Goal: Find contact information: Find contact information

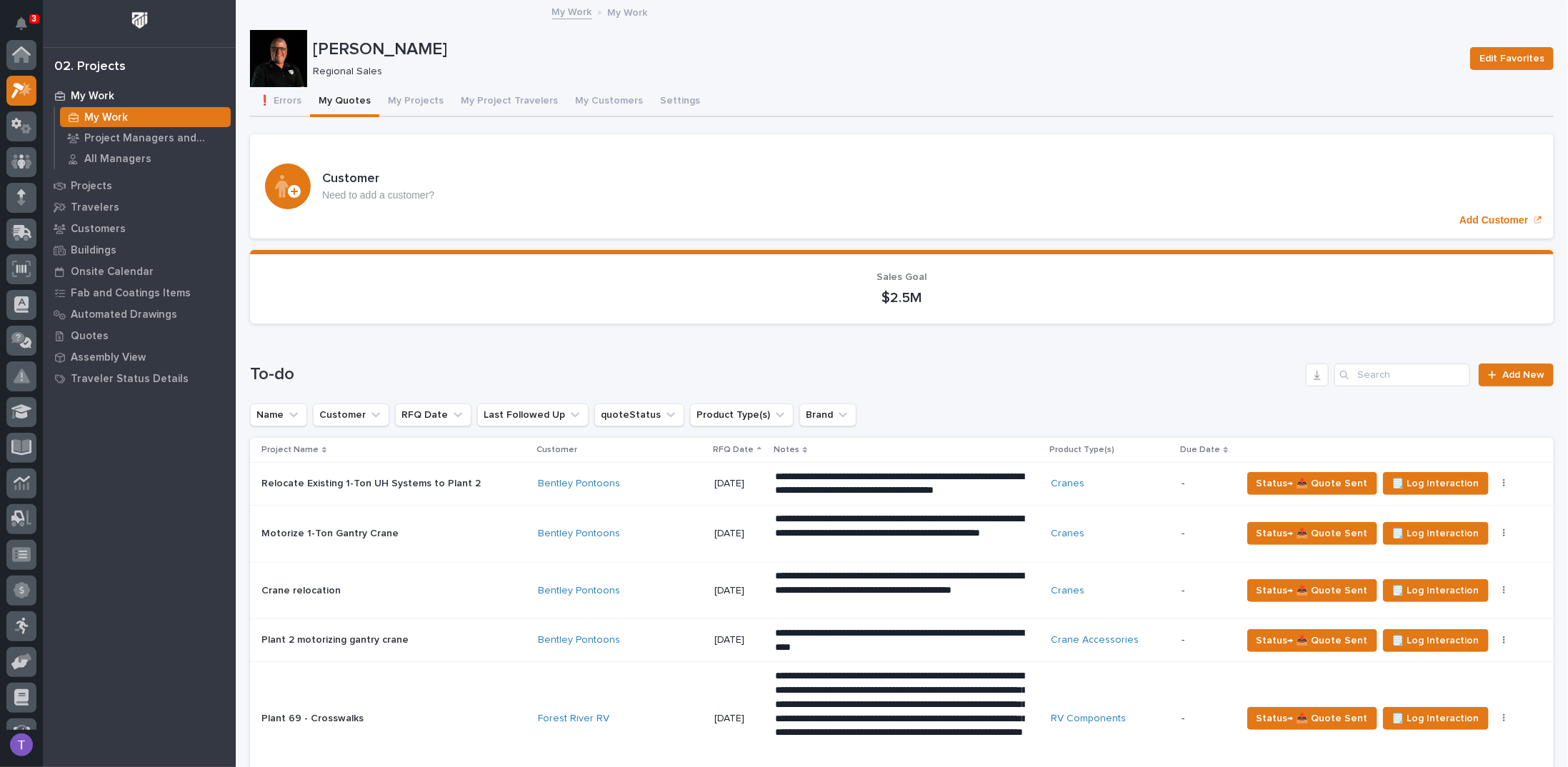
scroll to position [36, 0]
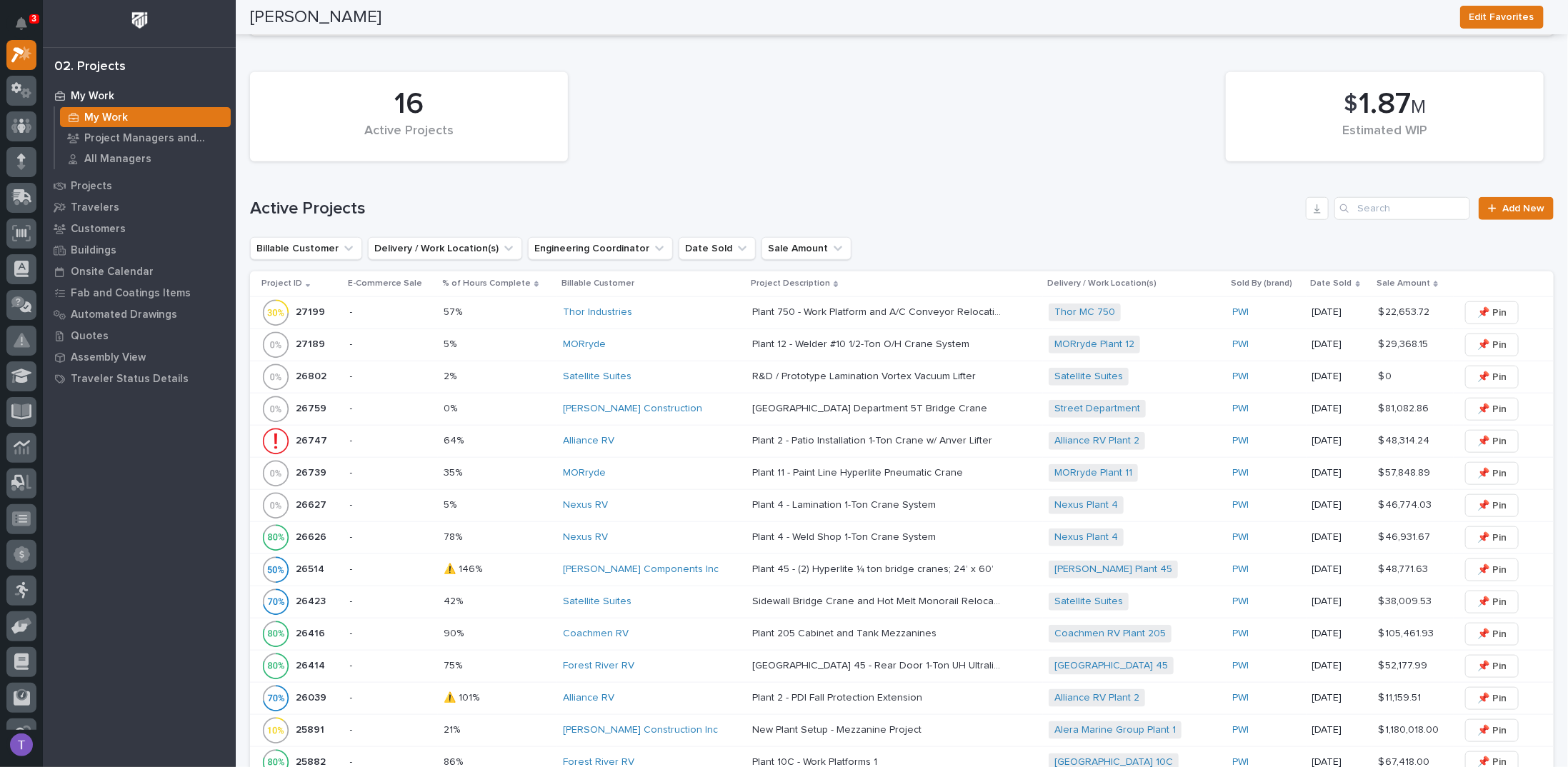
scroll to position [786, 0]
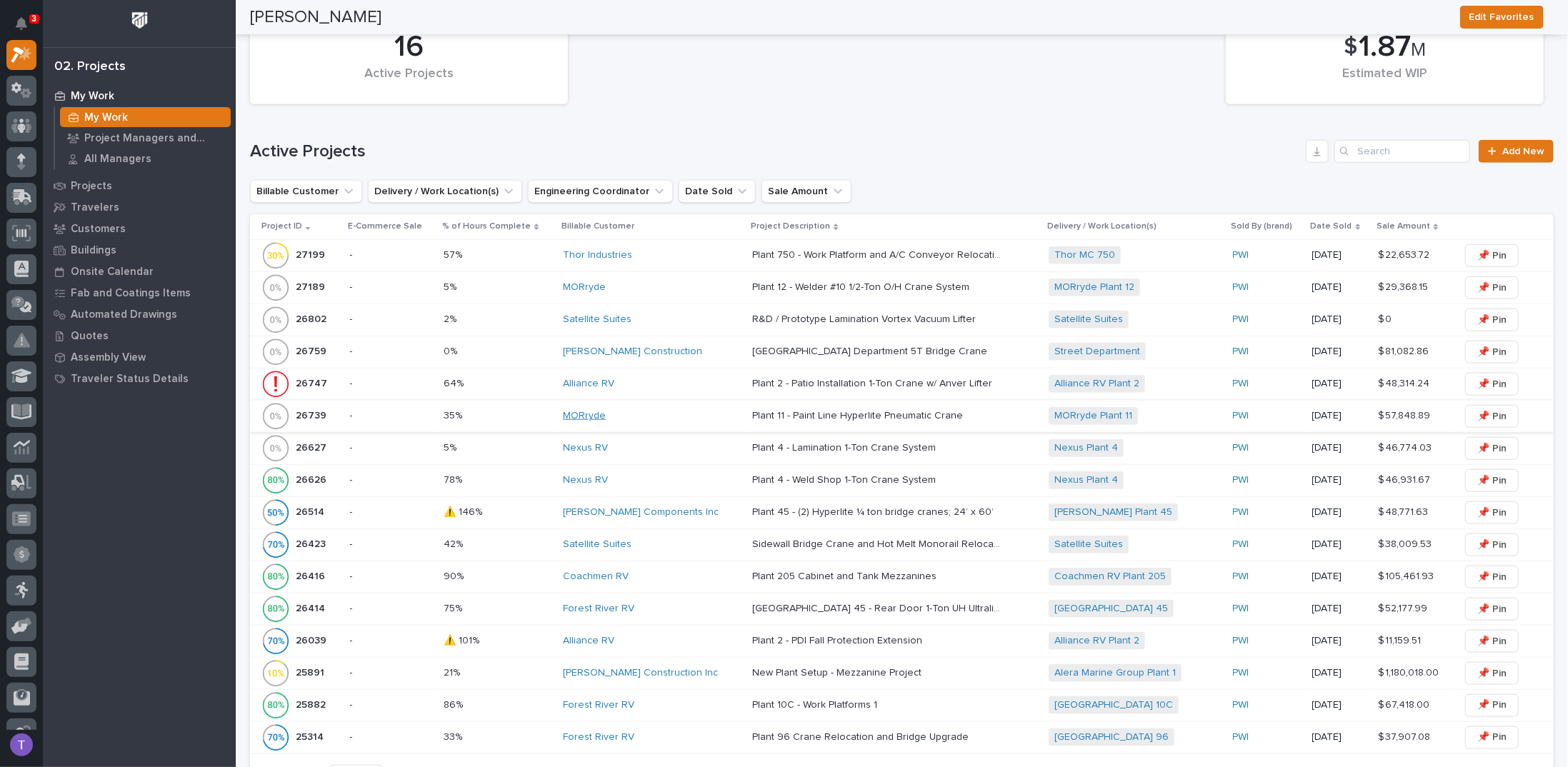
click at [571, 410] on link "MORryde" at bounding box center [584, 416] width 43 height 12
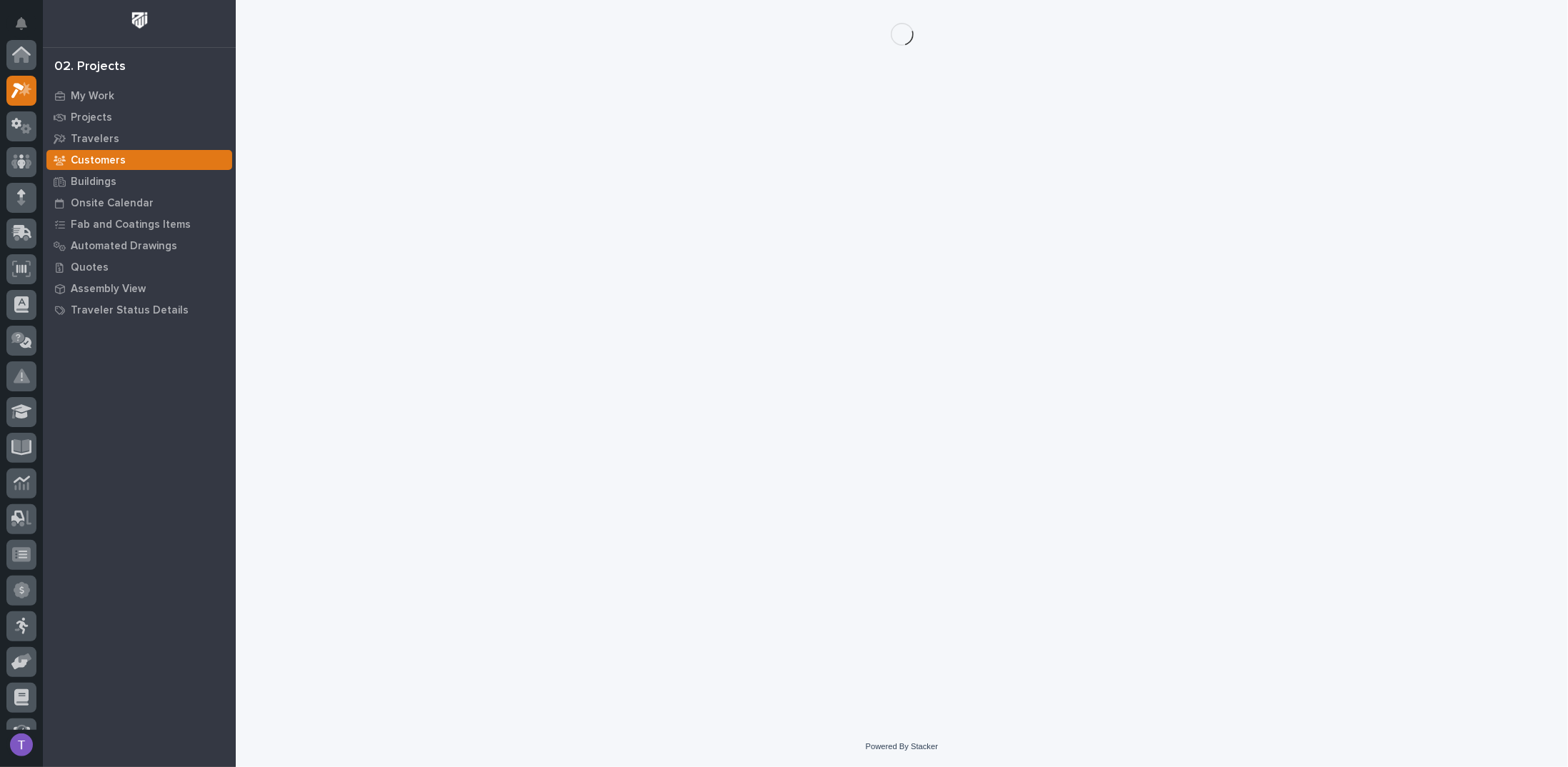
scroll to position [36, 0]
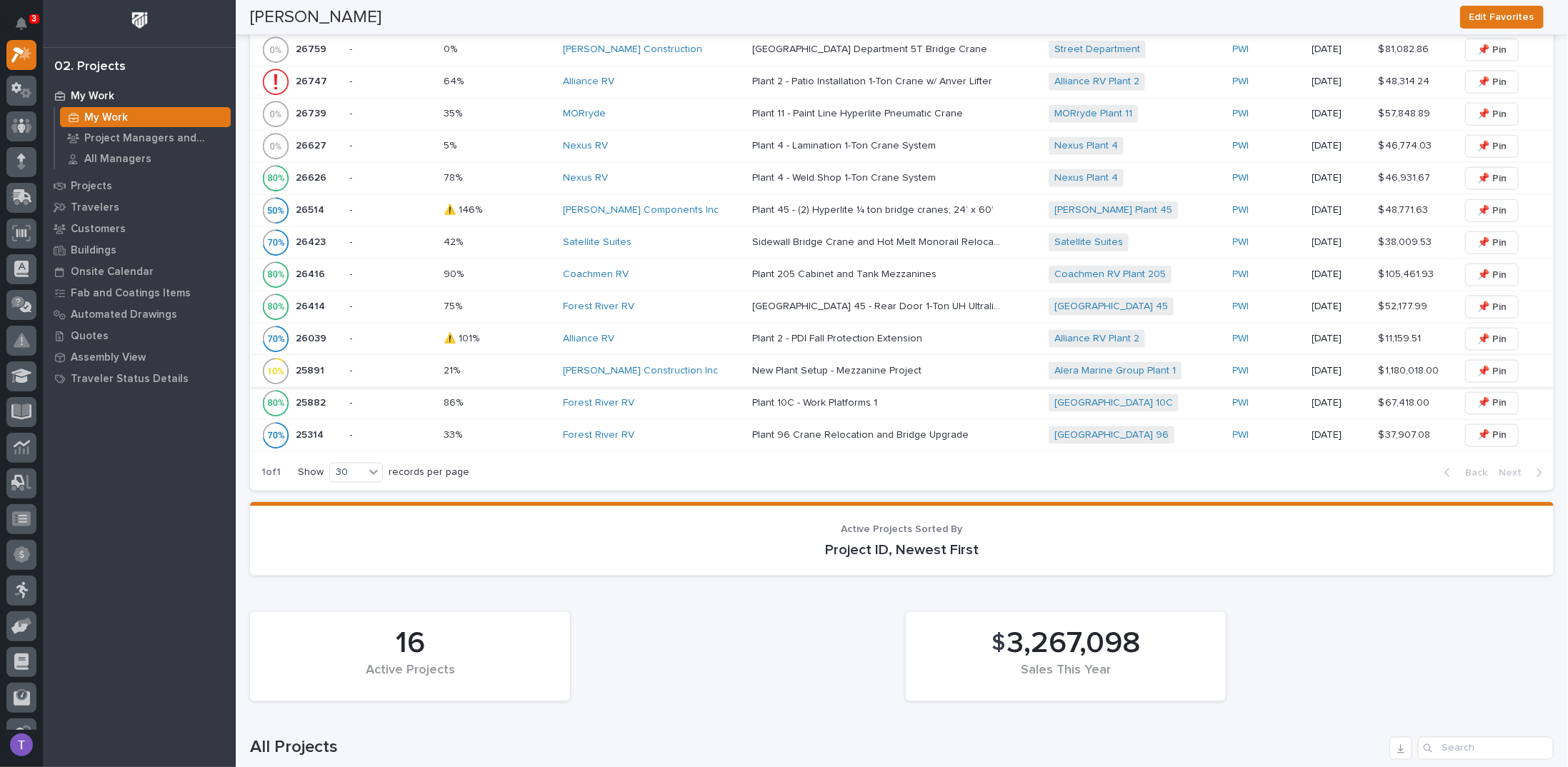
scroll to position [1078, 0]
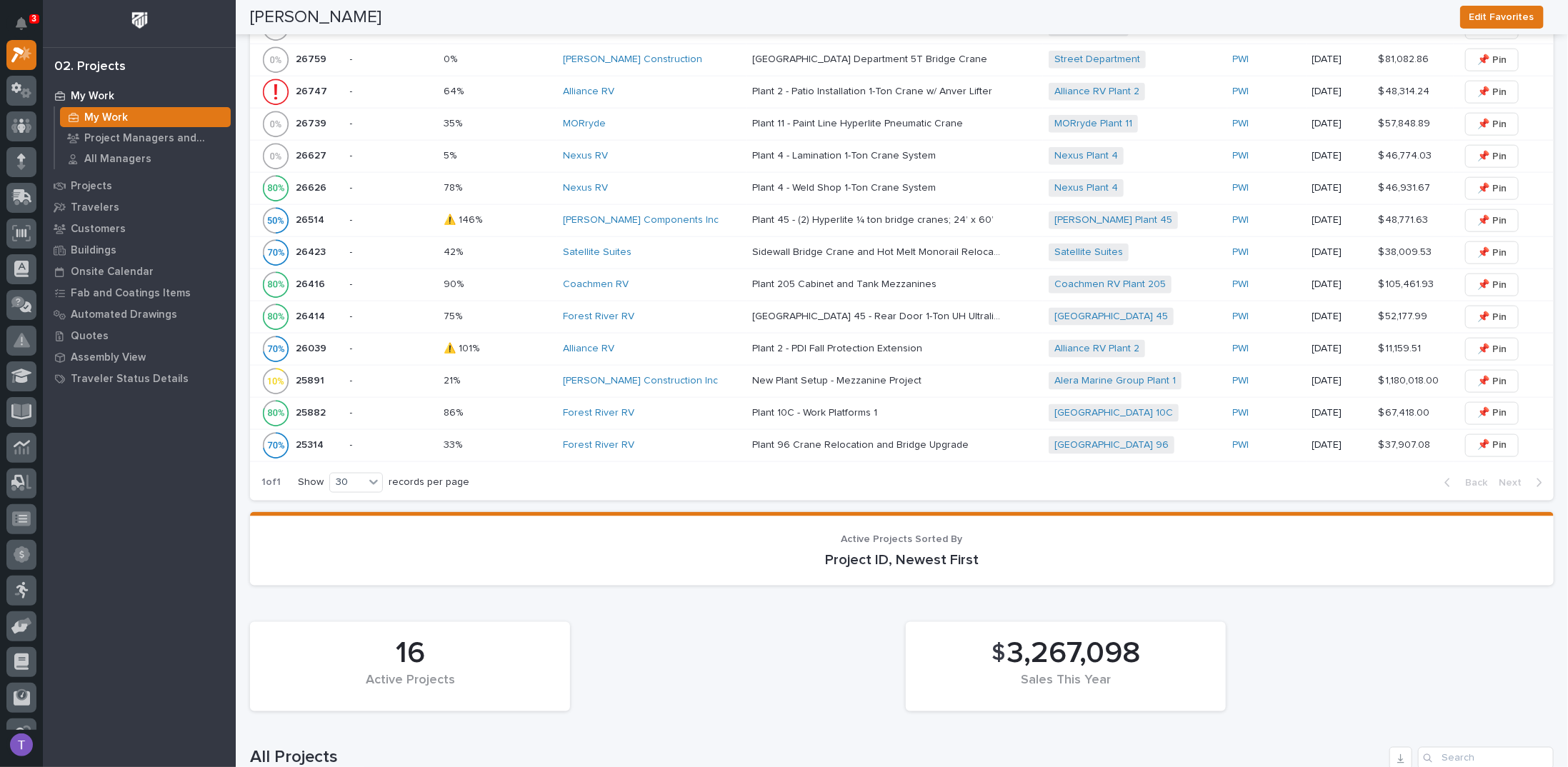
click at [307, 115] on p "26739" at bounding box center [312, 122] width 34 height 15
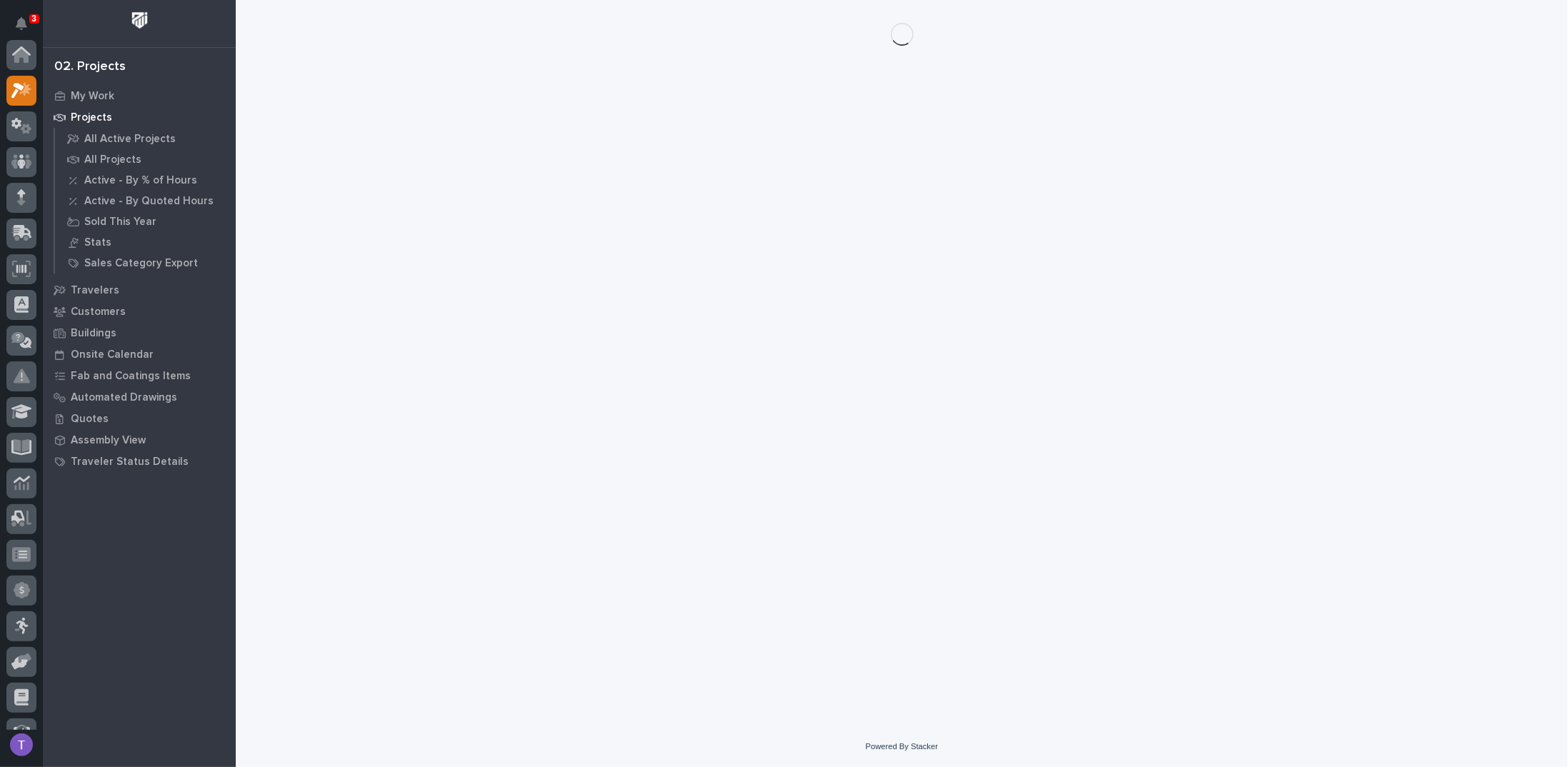
scroll to position [36, 0]
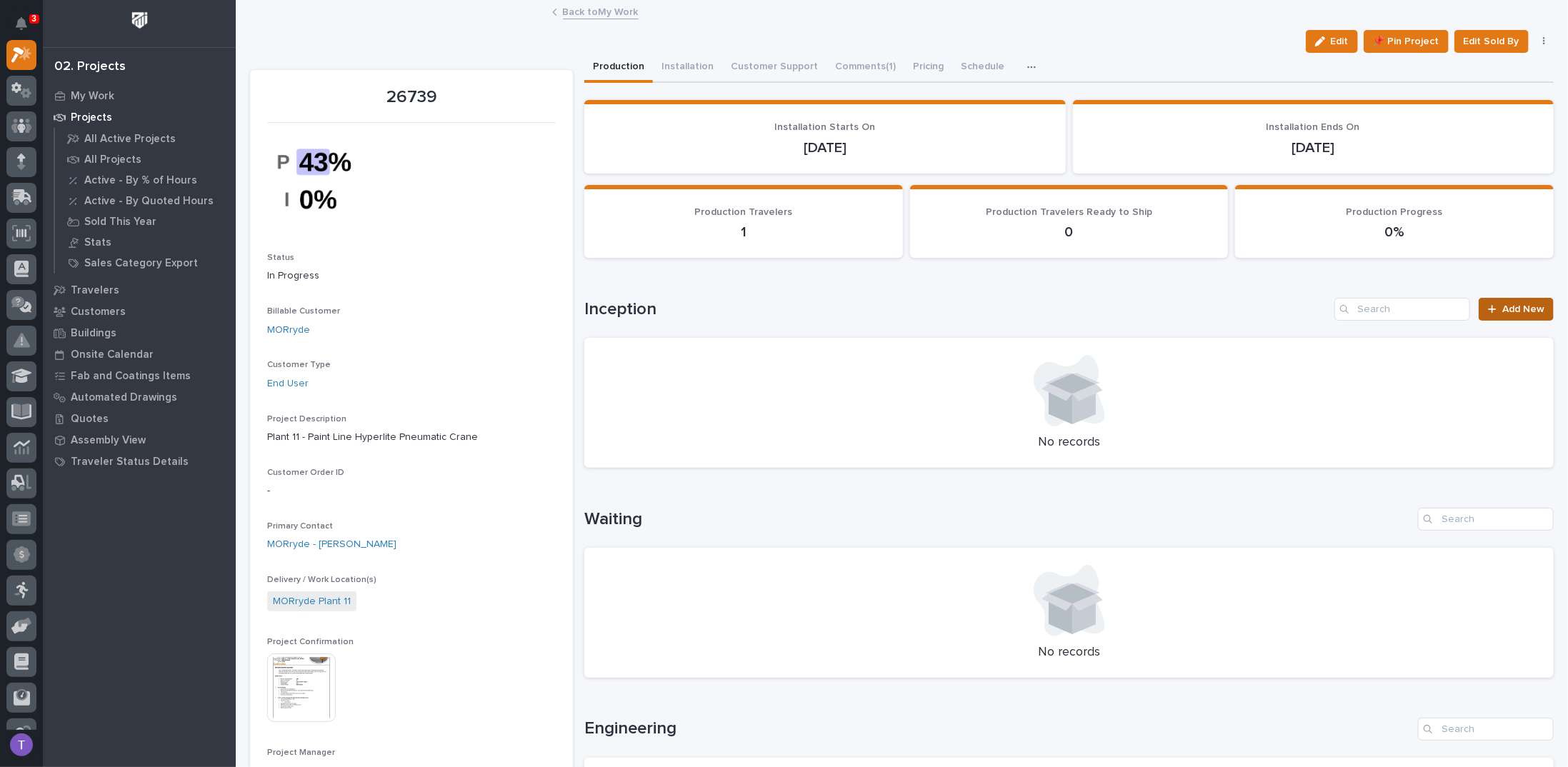
click at [1505, 304] on span "Add New" at bounding box center [1523, 309] width 42 height 10
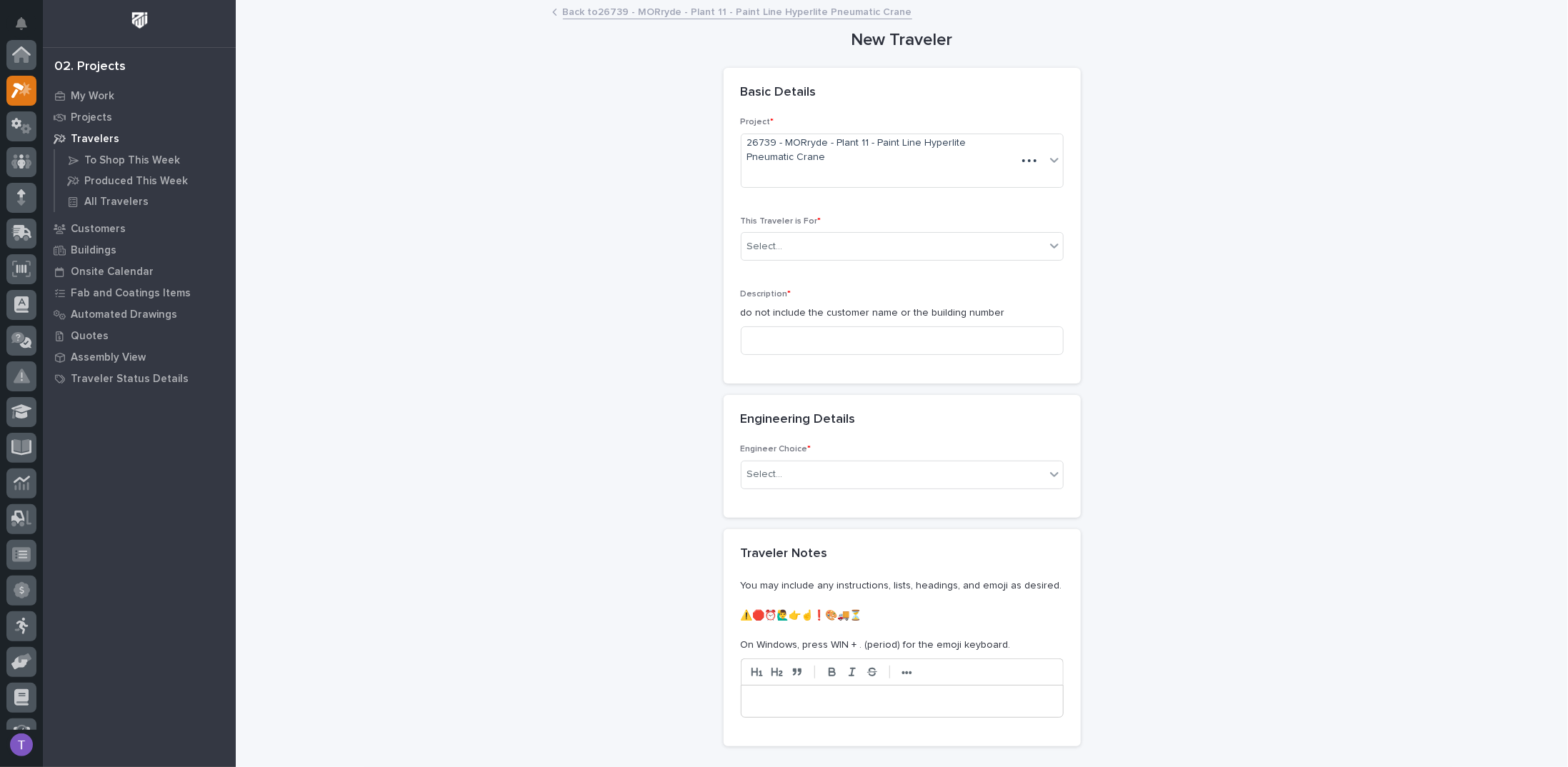
scroll to position [36, 0]
click at [801, 245] on div "Select..." at bounding box center [893, 246] width 303 height 24
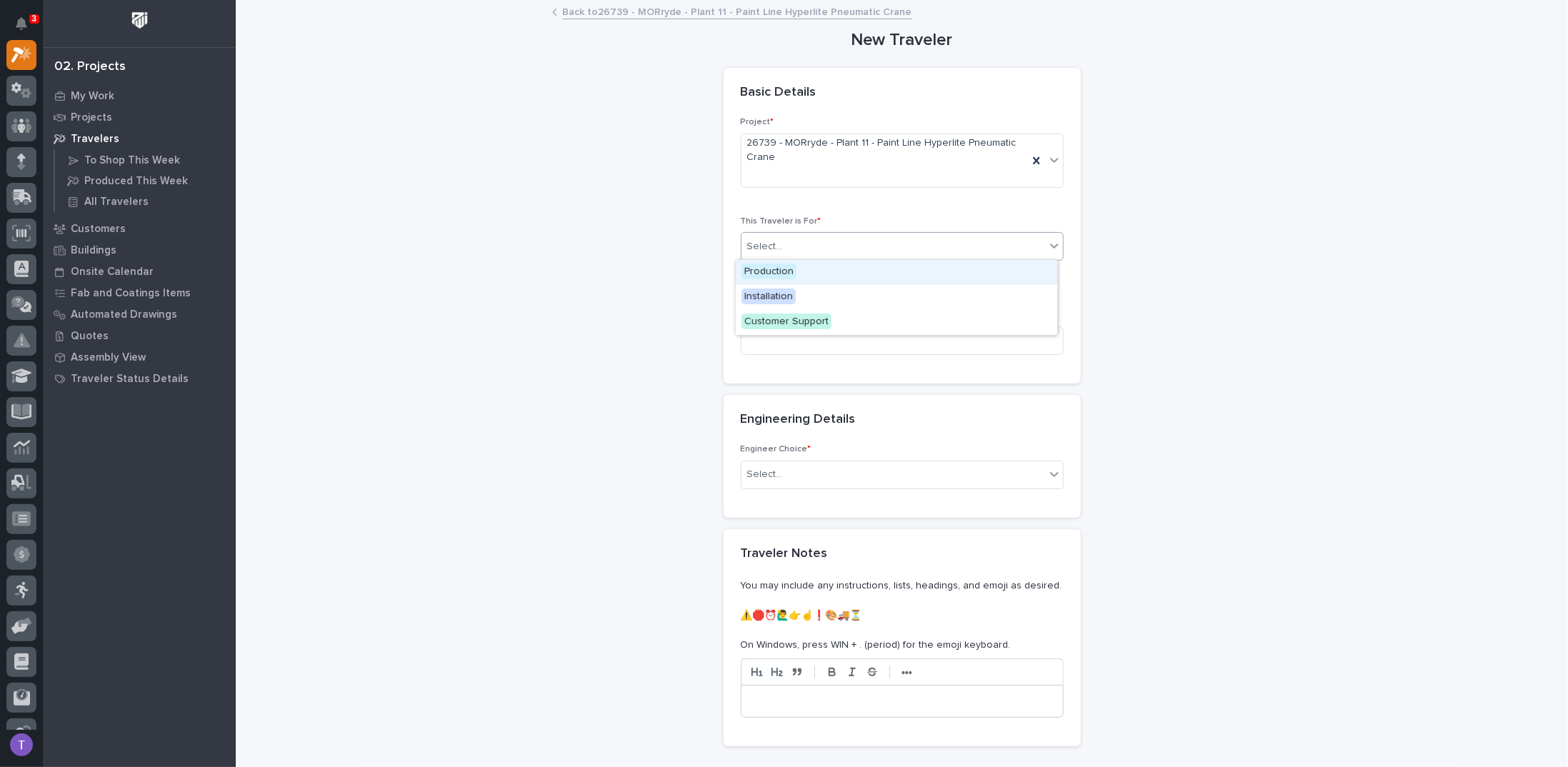
click at [767, 270] on span "Production" at bounding box center [769, 271] width 55 height 16
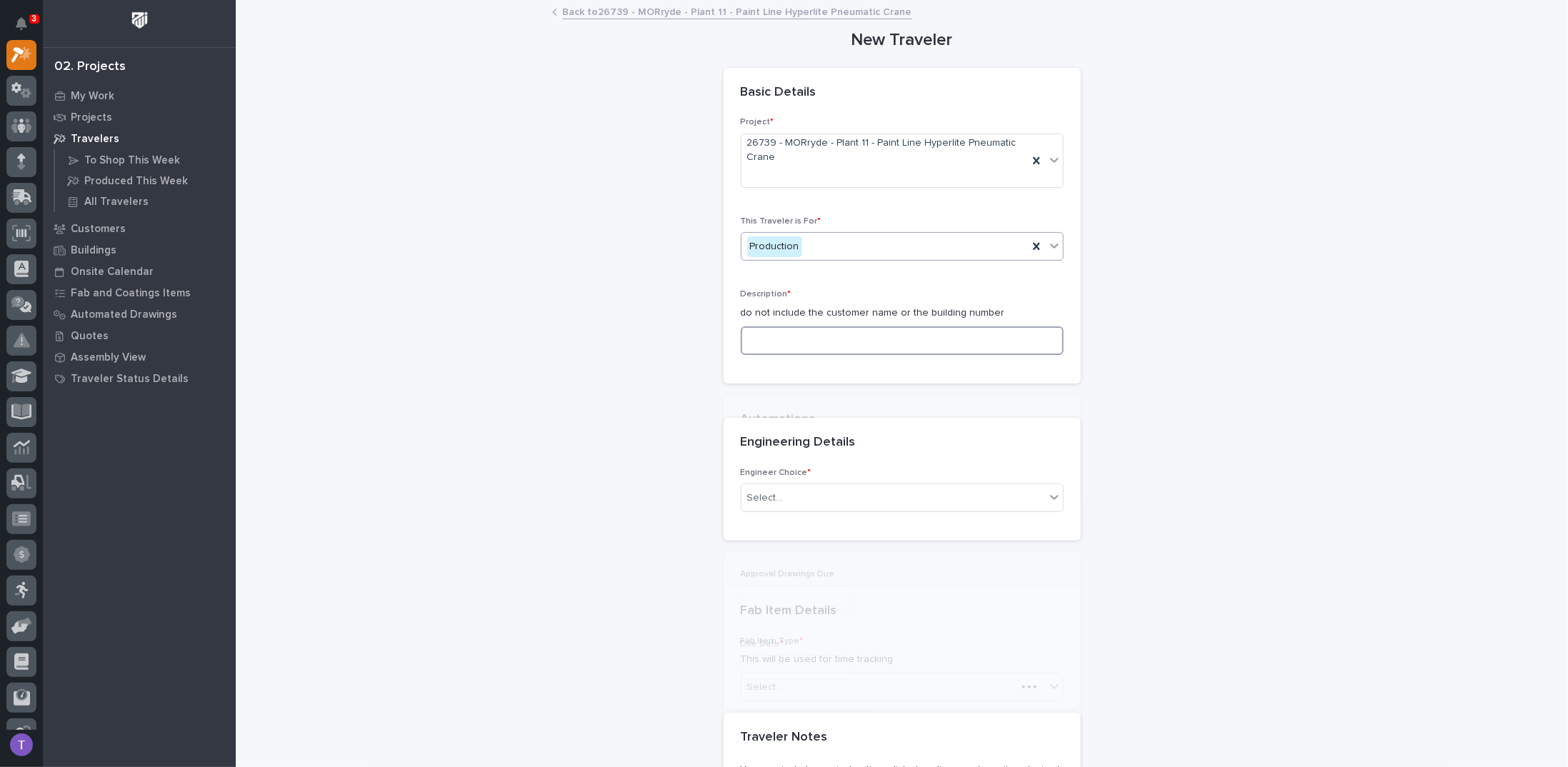
click at [784, 345] on input at bounding box center [902, 341] width 323 height 29
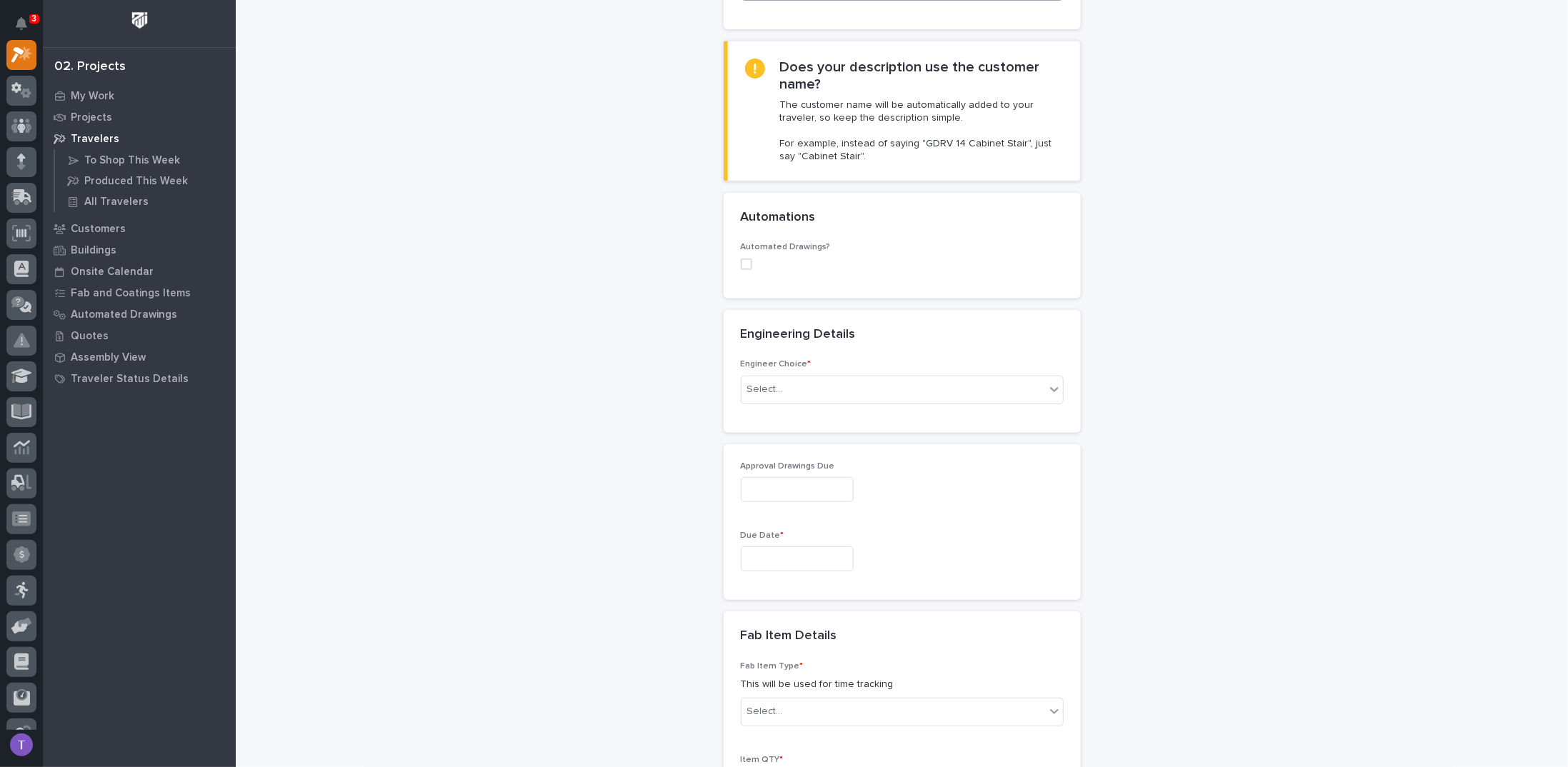
scroll to position [428, 0]
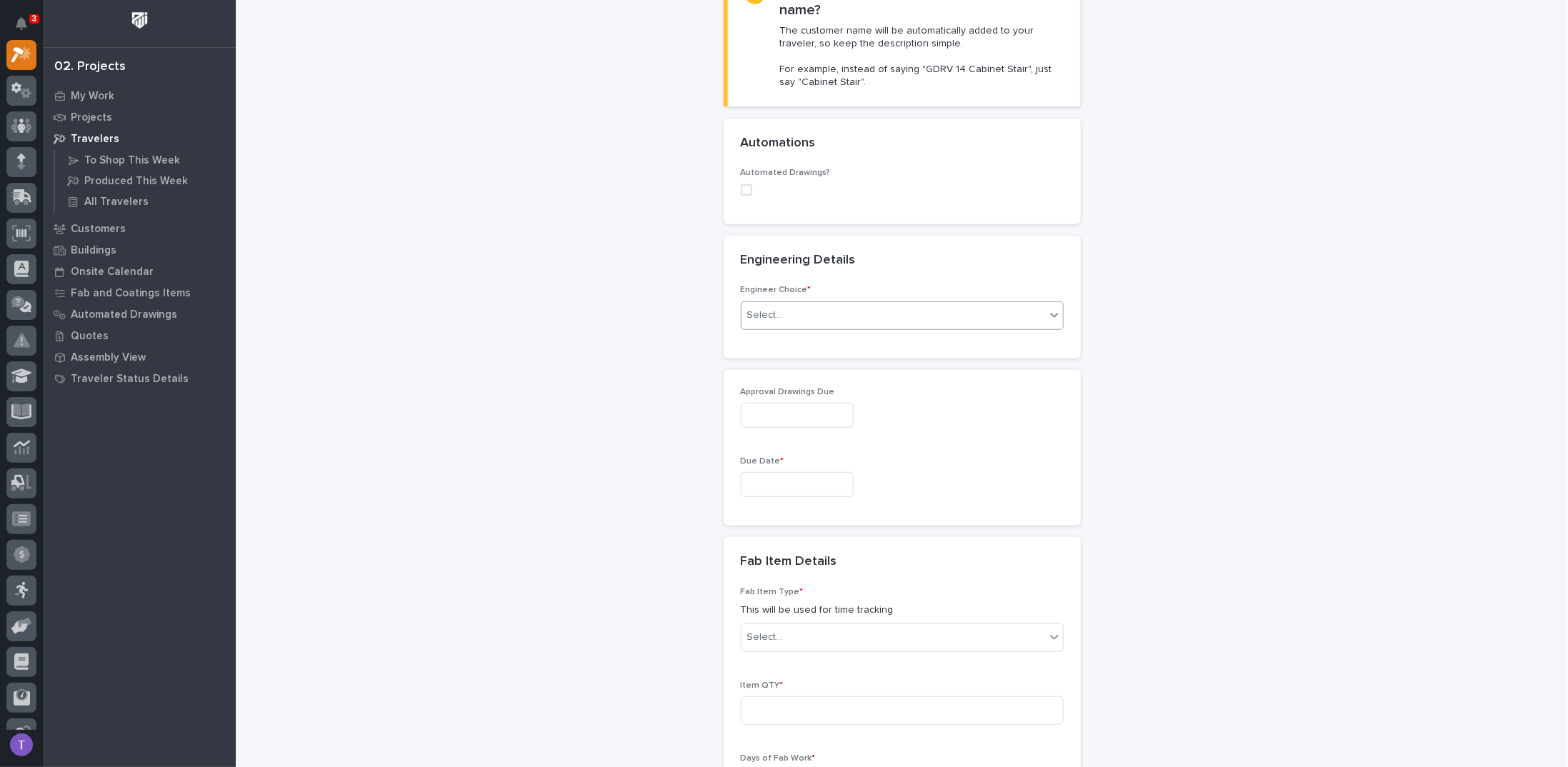
type input "VP Joist Spanner Bracket"
click at [755, 310] on div "Select..." at bounding box center [765, 315] width 36 height 15
click at [812, 360] on div "I want my coordinator to choose an engineer" at bounding box center [896, 365] width 322 height 25
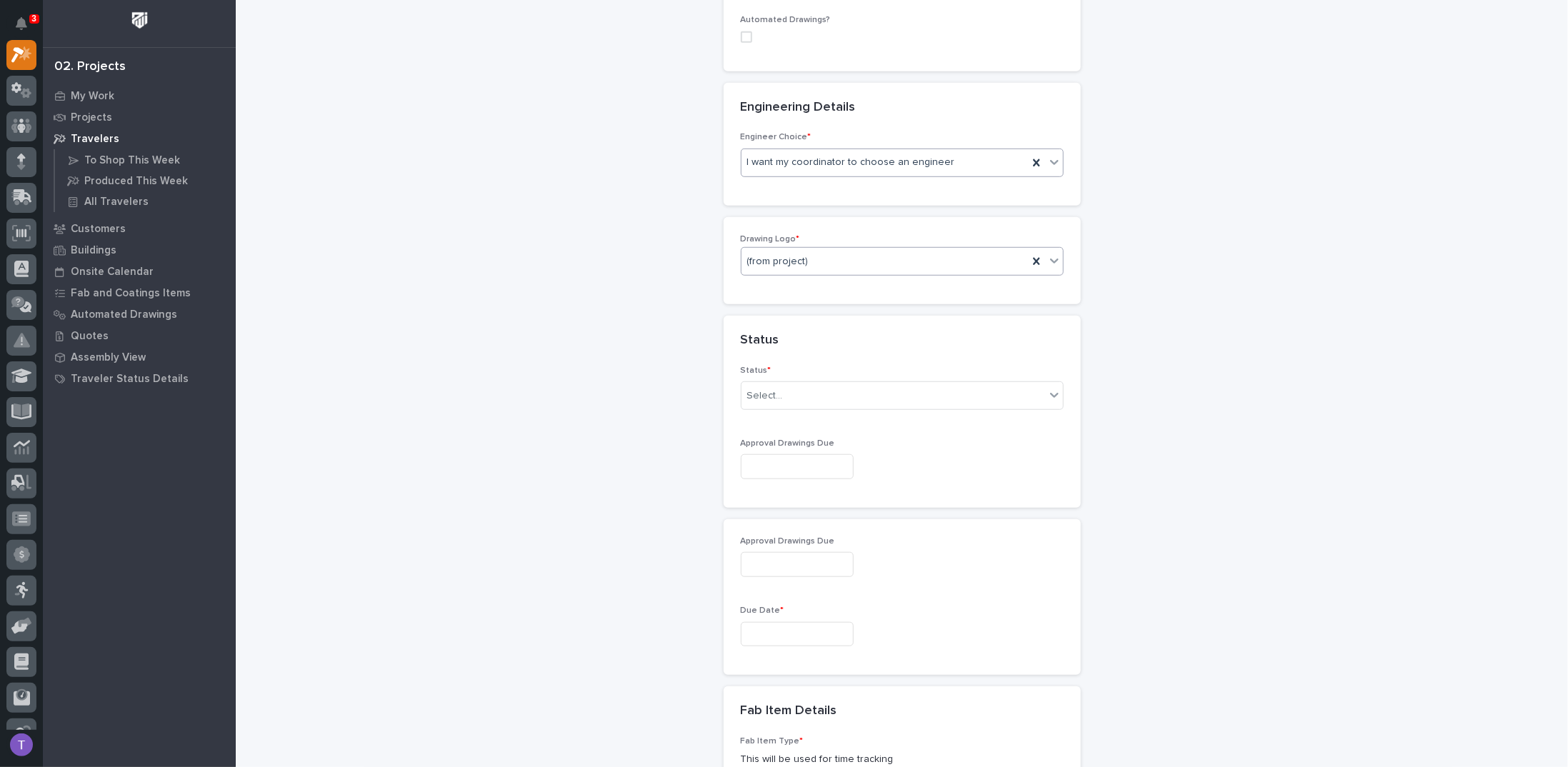
scroll to position [580, 0]
click at [751, 332] on div "PWI" at bounding box center [896, 336] width 322 height 25
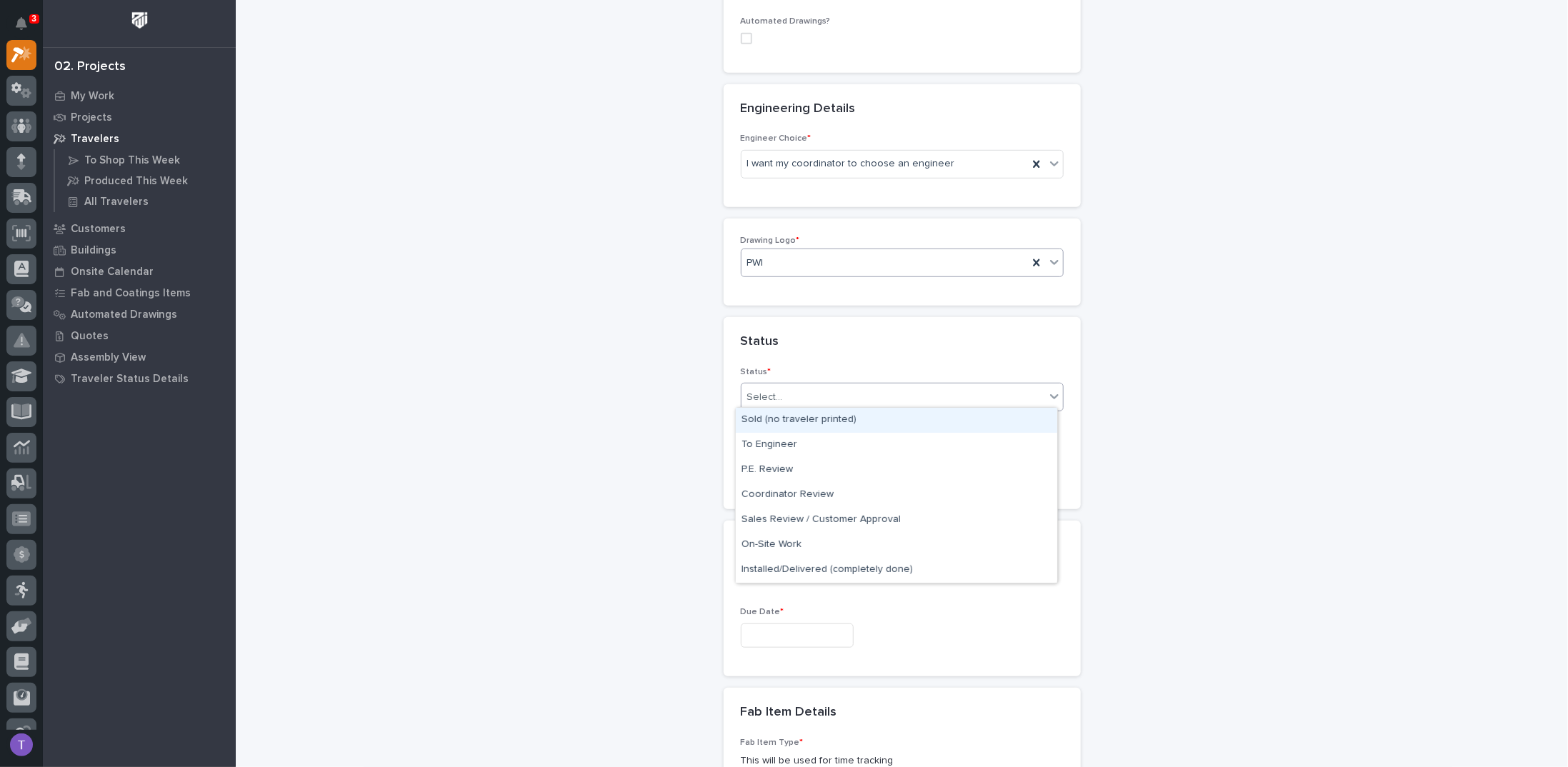
click at [770, 394] on div "Select..." at bounding box center [765, 398] width 36 height 15
click at [770, 440] on div "To Engineer" at bounding box center [896, 445] width 322 height 25
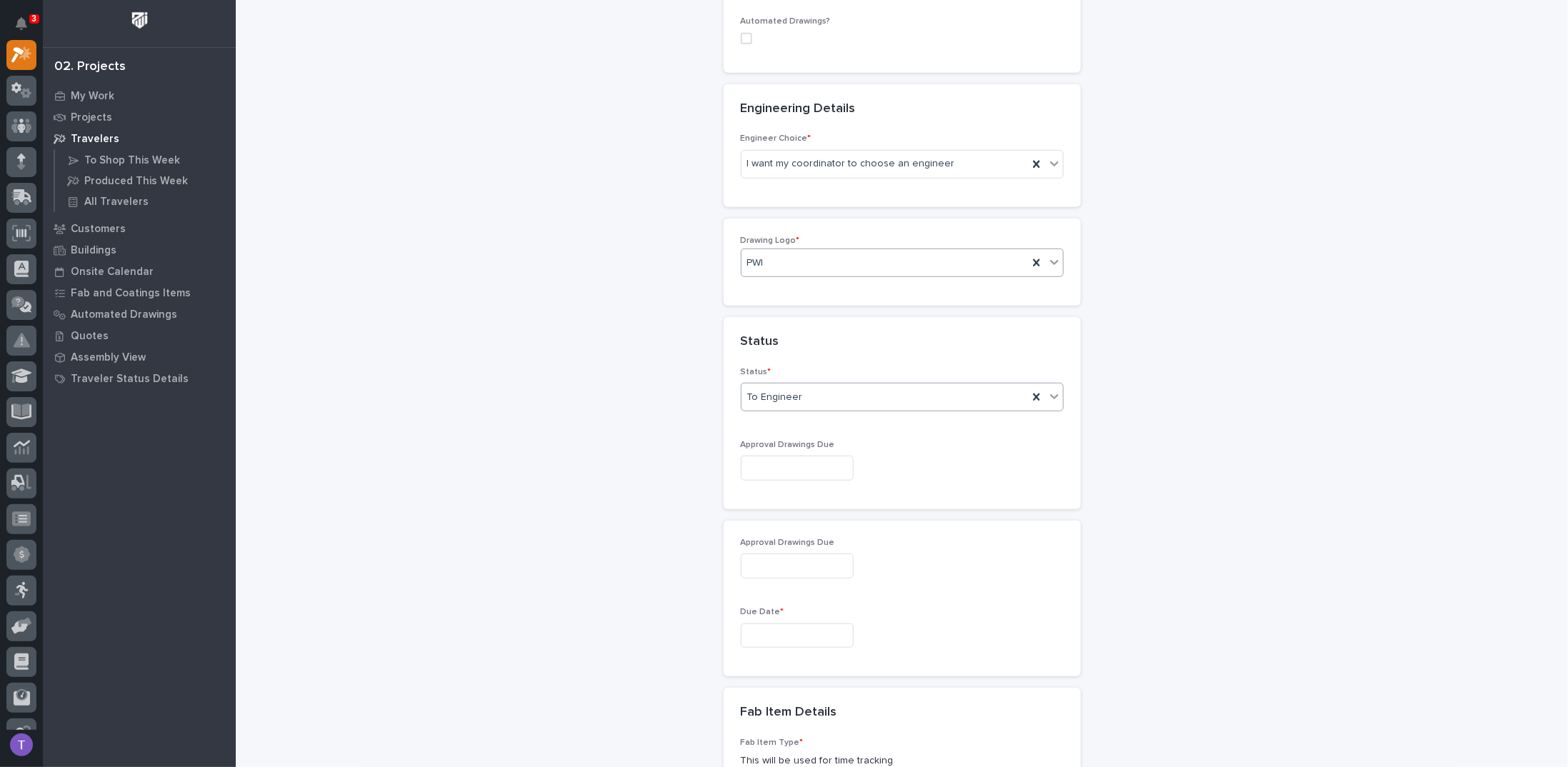
click at [767, 468] on input "text" at bounding box center [797, 468] width 113 height 25
click at [733, 389] on div "29" at bounding box center [736, 393] width 19 height 19
type input "**********"
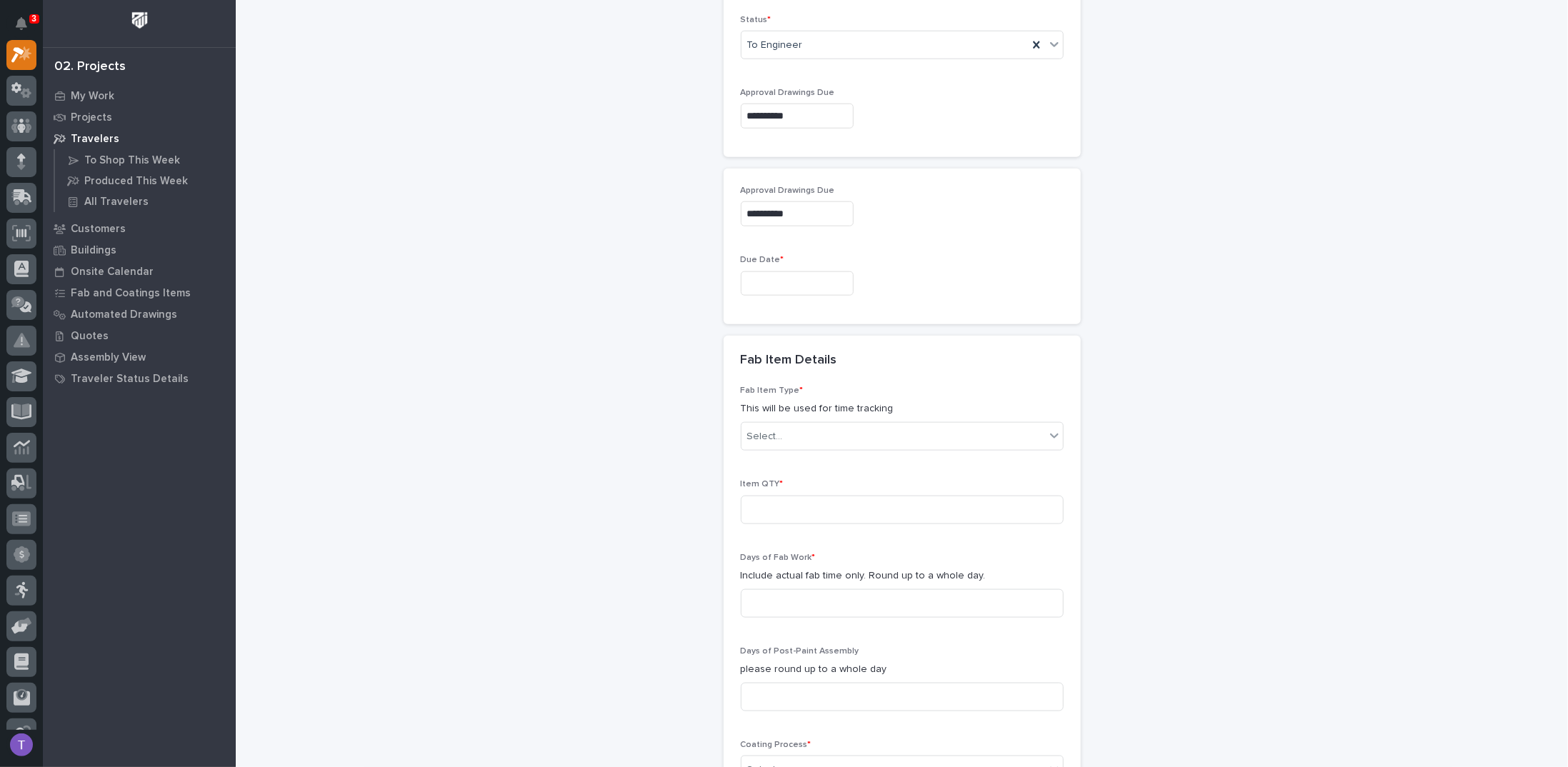
scroll to position [937, 0]
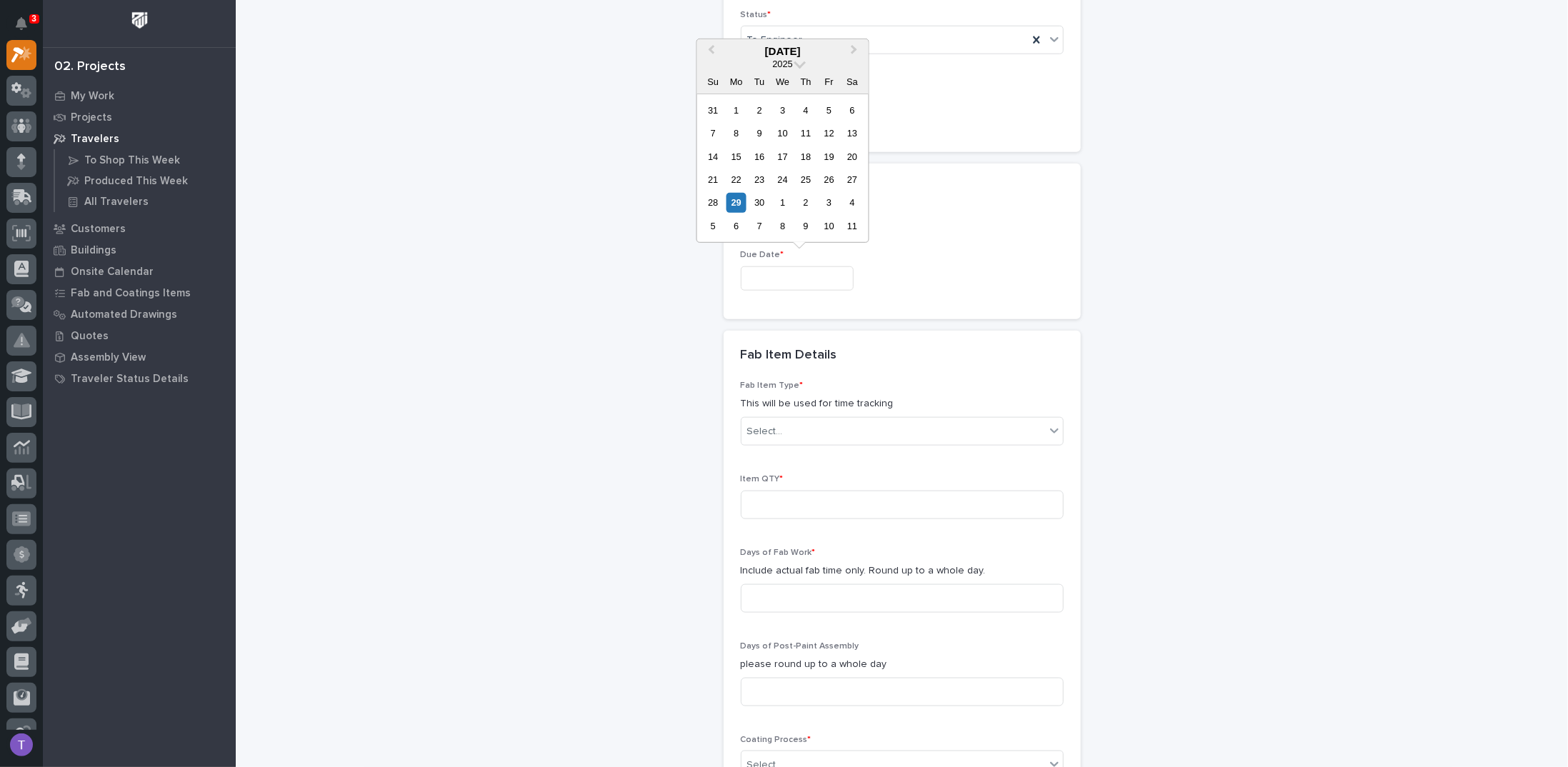
click at [776, 274] on input "text" at bounding box center [797, 279] width 113 height 25
click at [737, 200] on div "29" at bounding box center [736, 202] width 19 height 19
type input "**********"
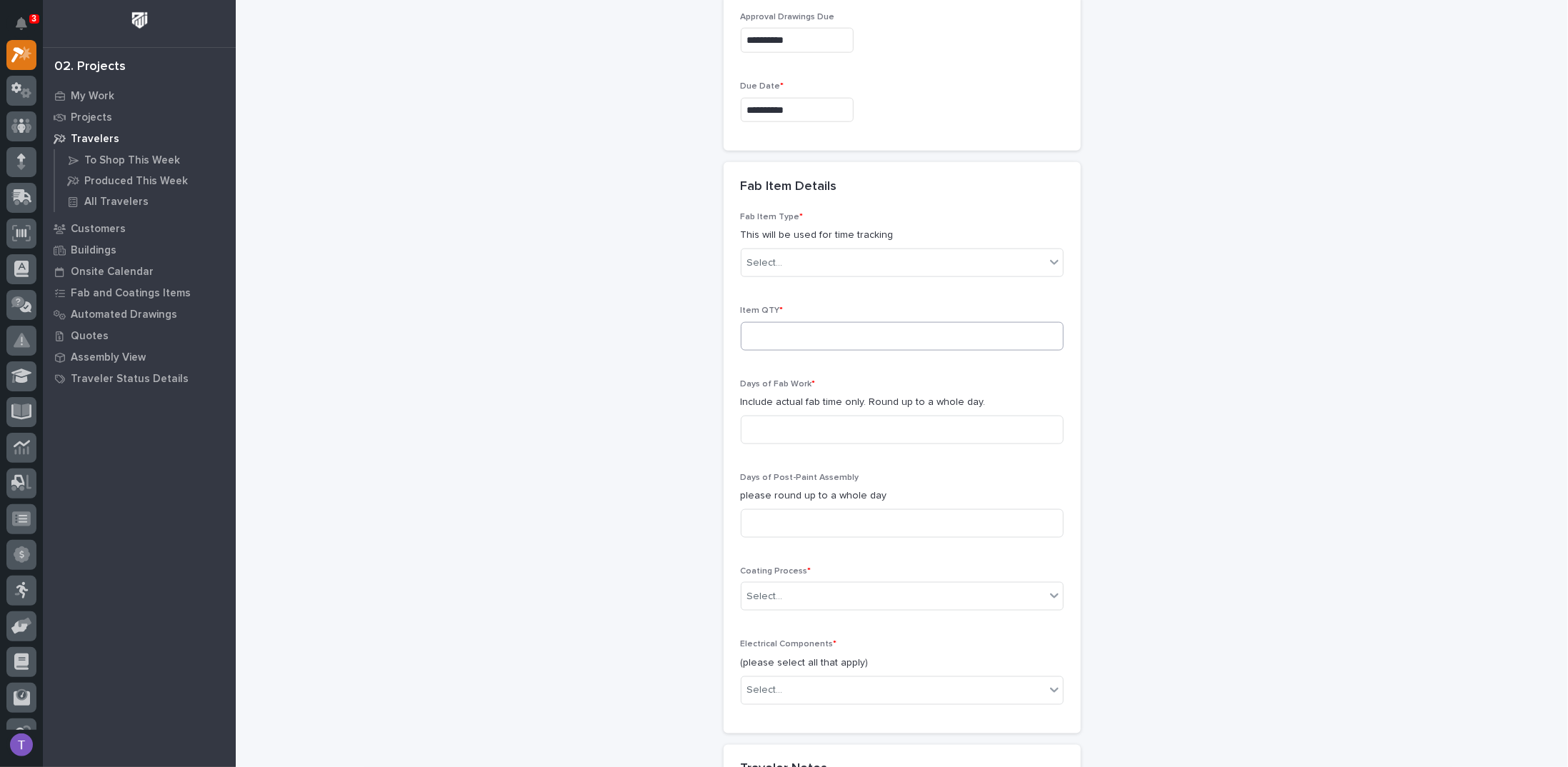
scroll to position [1151, 0]
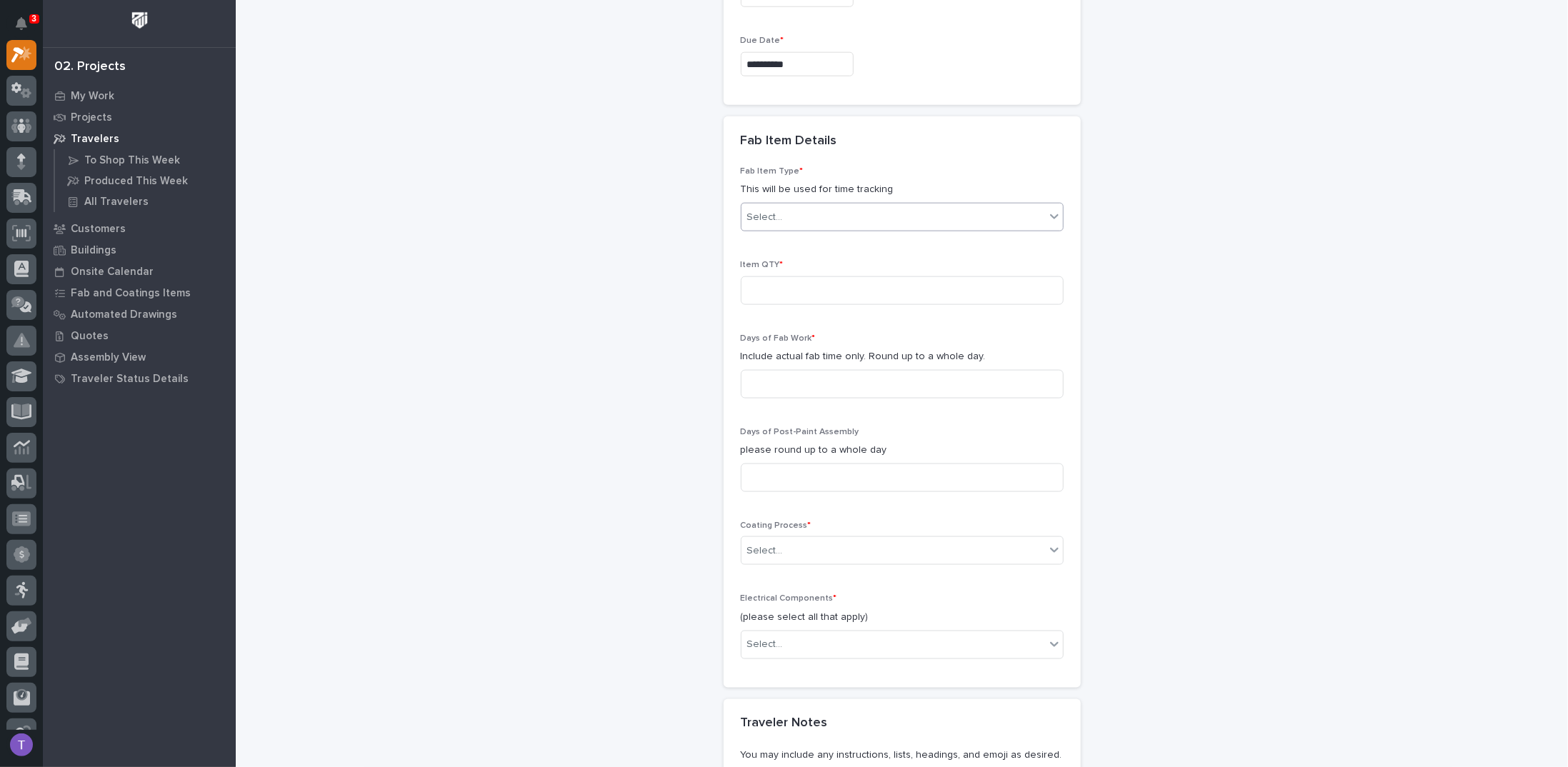
click at [771, 210] on div "Select..." at bounding box center [765, 217] width 36 height 15
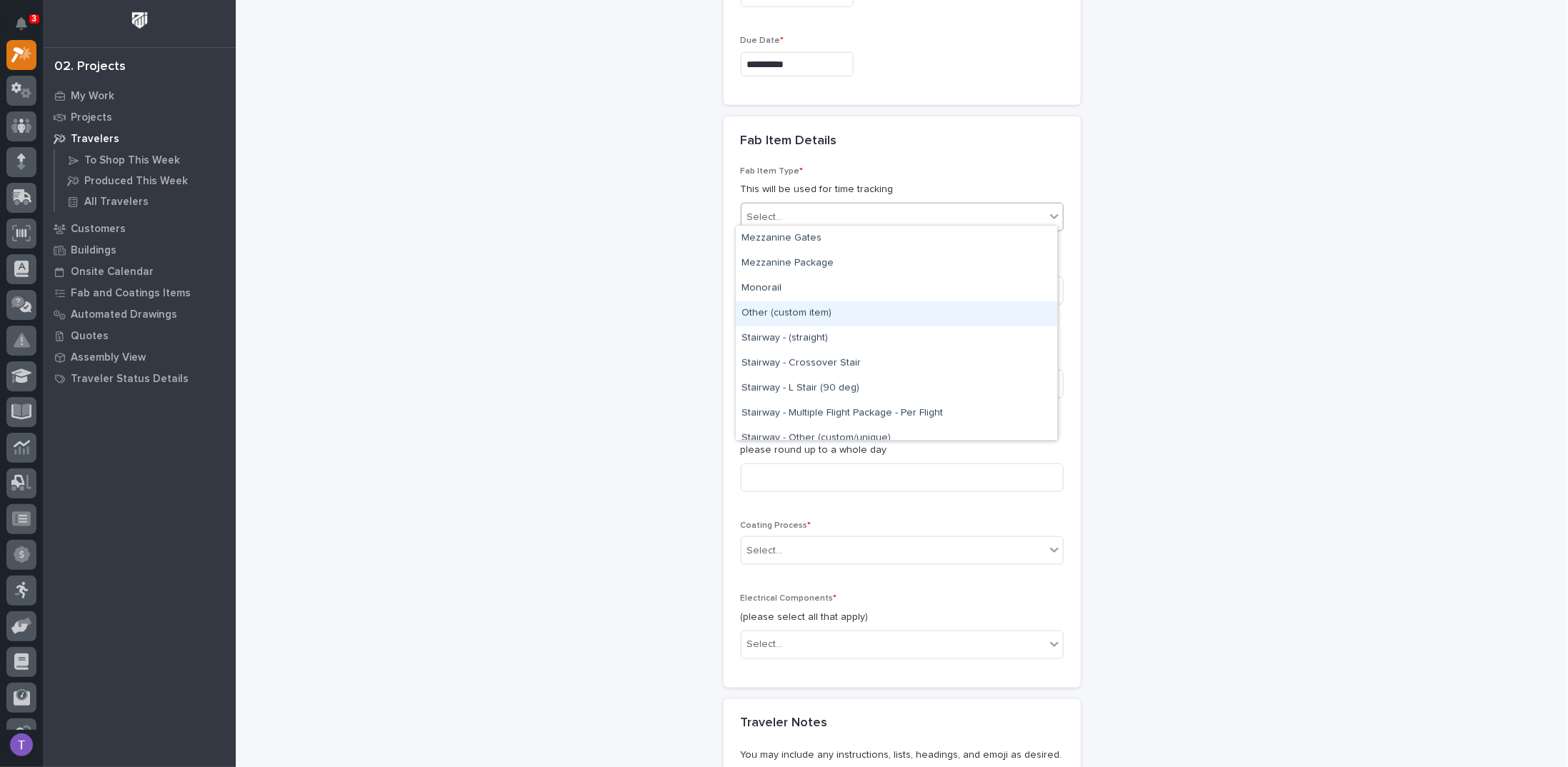
click at [781, 310] on div "Other (custom item)" at bounding box center [896, 314] width 322 height 25
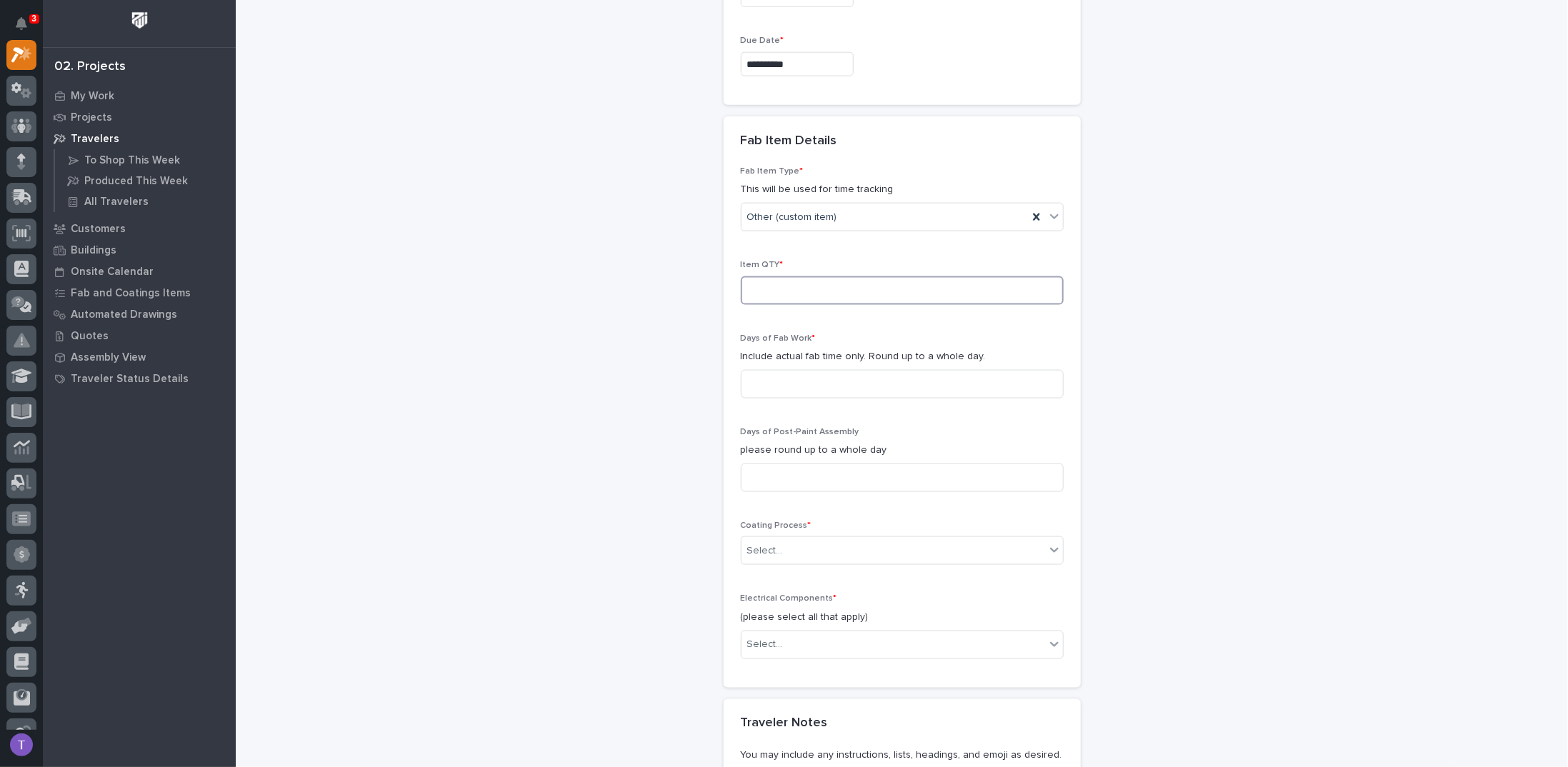
click at [788, 293] on input at bounding box center [902, 290] width 323 height 29
type input "50"
click at [783, 372] on input at bounding box center [902, 384] width 323 height 29
type input "1"
click at [781, 465] on input at bounding box center [902, 478] width 323 height 29
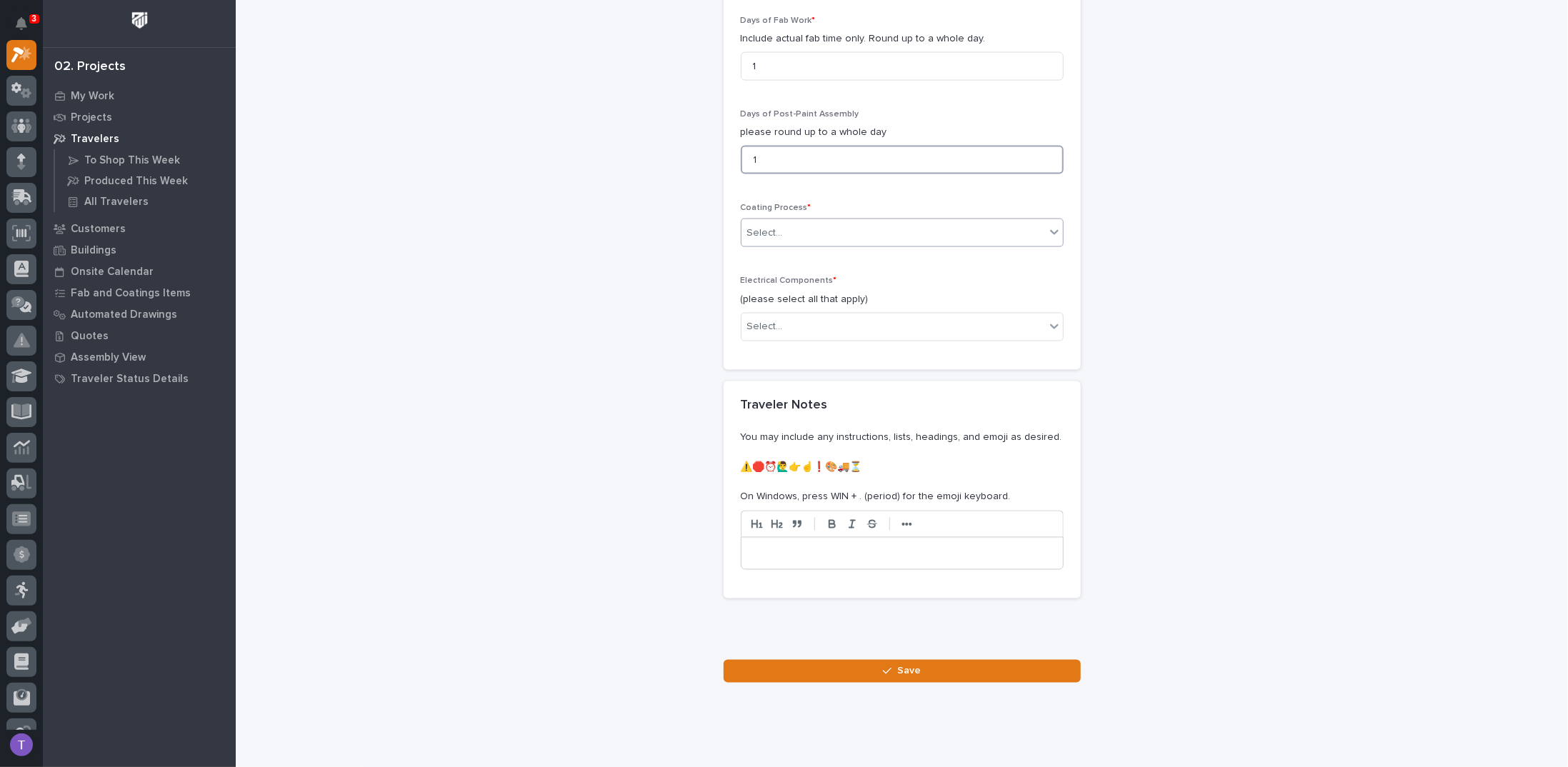
scroll to position [1488, 0]
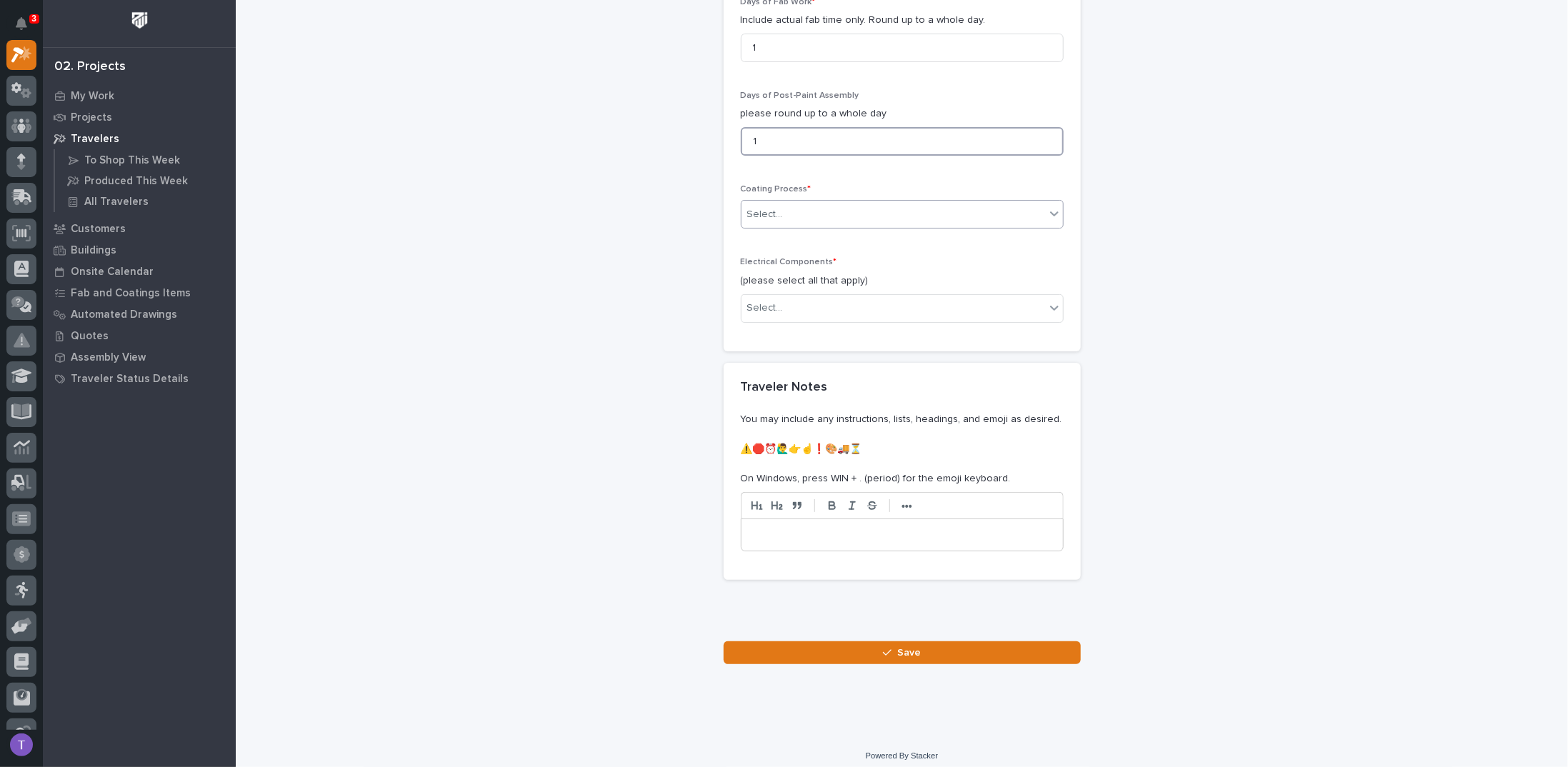
type input "1"
click at [765, 207] on div "Select..." at bounding box center [765, 215] width 36 height 15
click at [761, 258] on div "In-House Paint/Powder" at bounding box center [896, 260] width 322 height 25
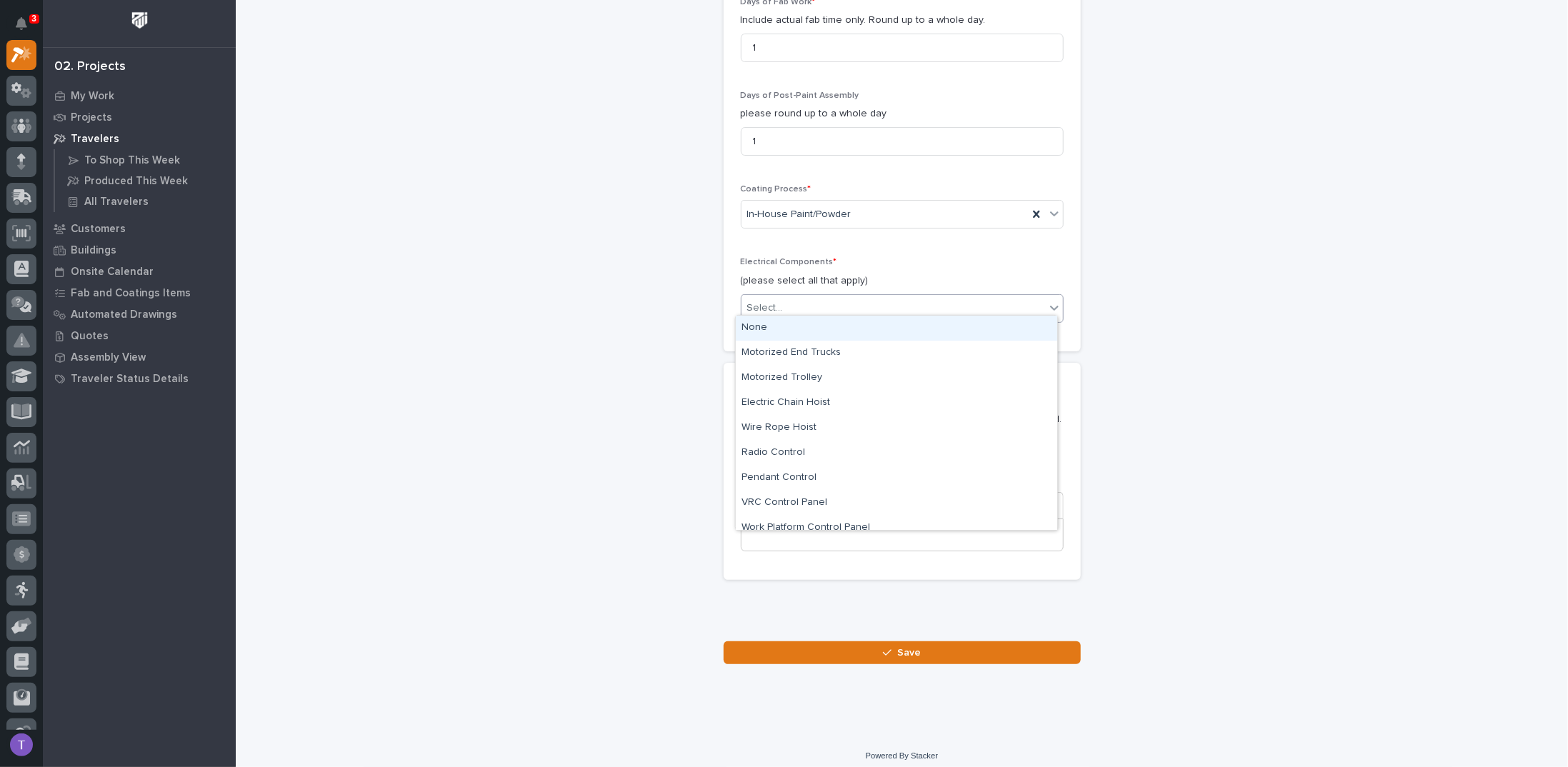
click at [755, 301] on div "Select..." at bounding box center [765, 308] width 36 height 15
click at [757, 322] on div "None" at bounding box center [896, 328] width 322 height 25
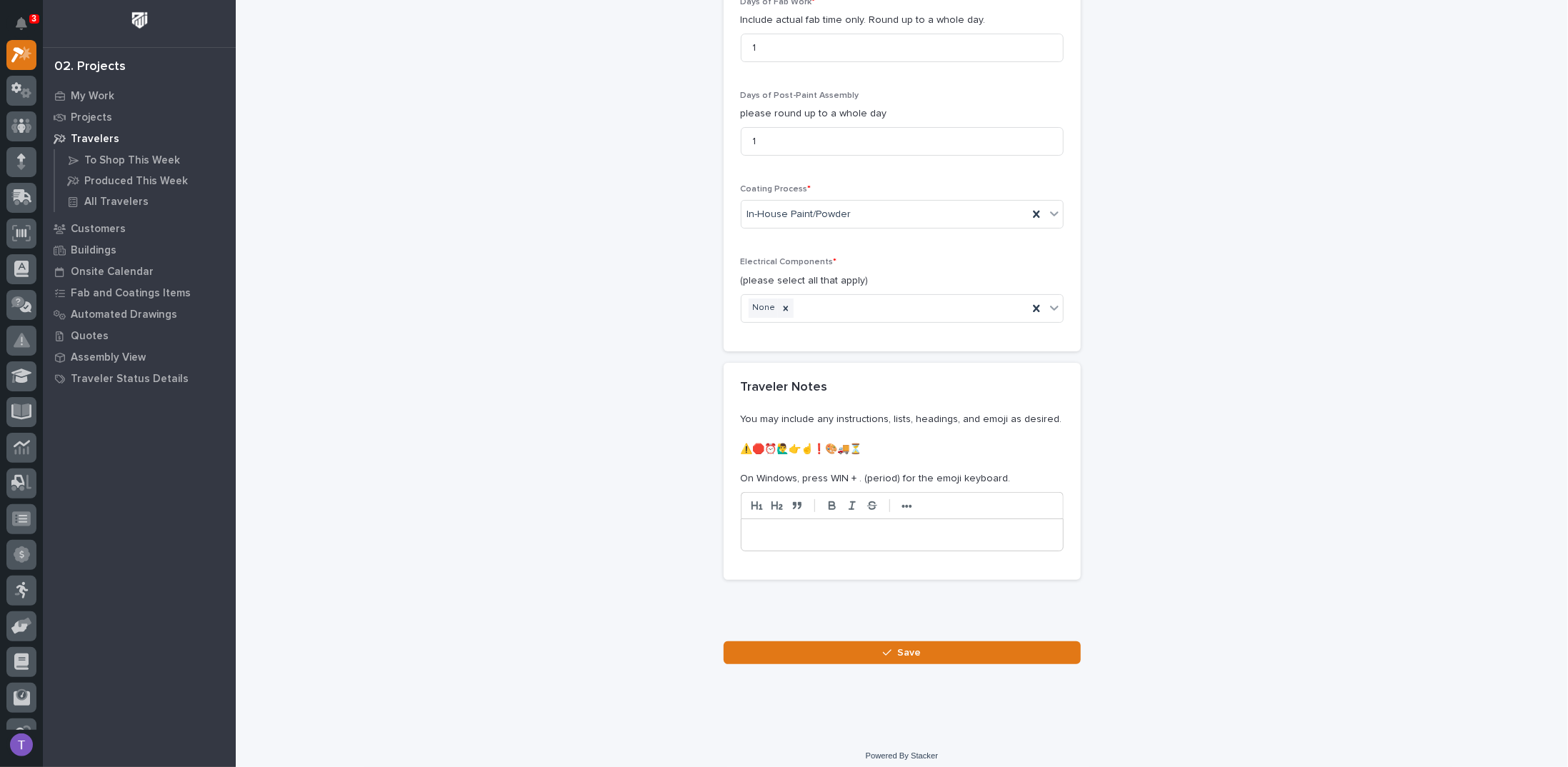
click at [781, 528] on p at bounding box center [902, 535] width 300 height 14
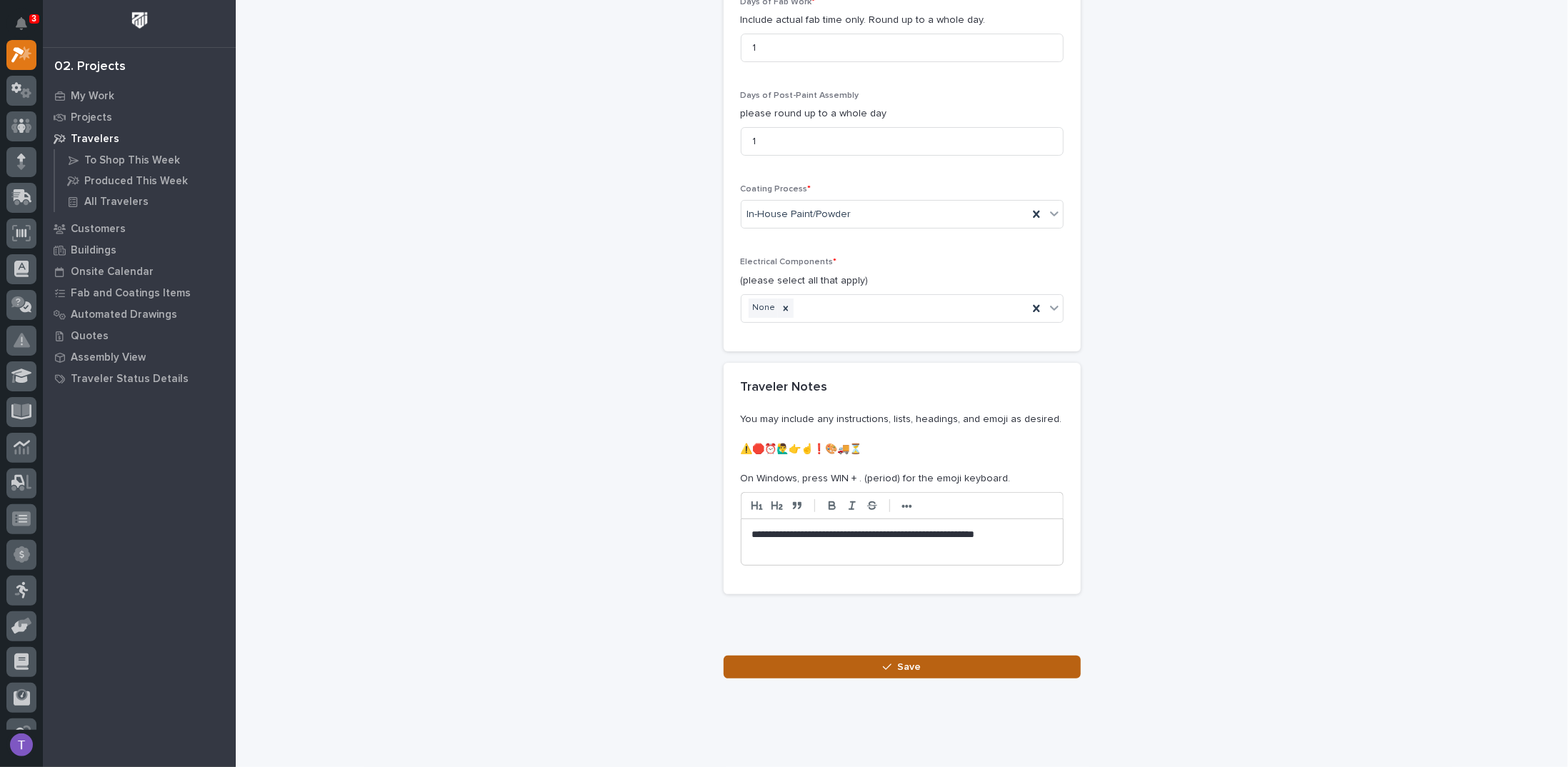
click at [897, 660] on span "Save" at bounding box center [908, 667] width 24 height 13
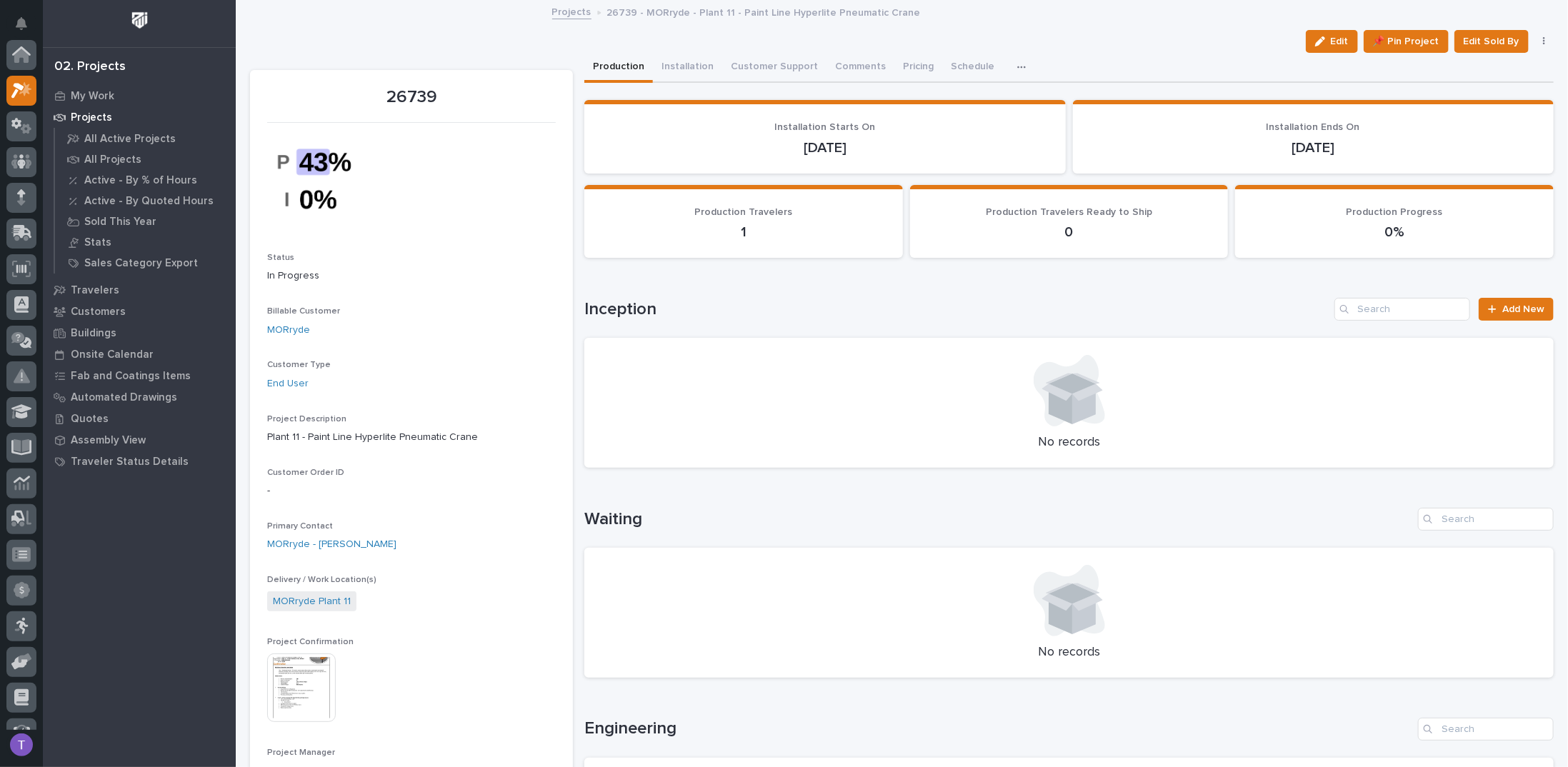
scroll to position [36, 0]
click at [1507, 307] on span "Add New" at bounding box center [1523, 309] width 42 height 10
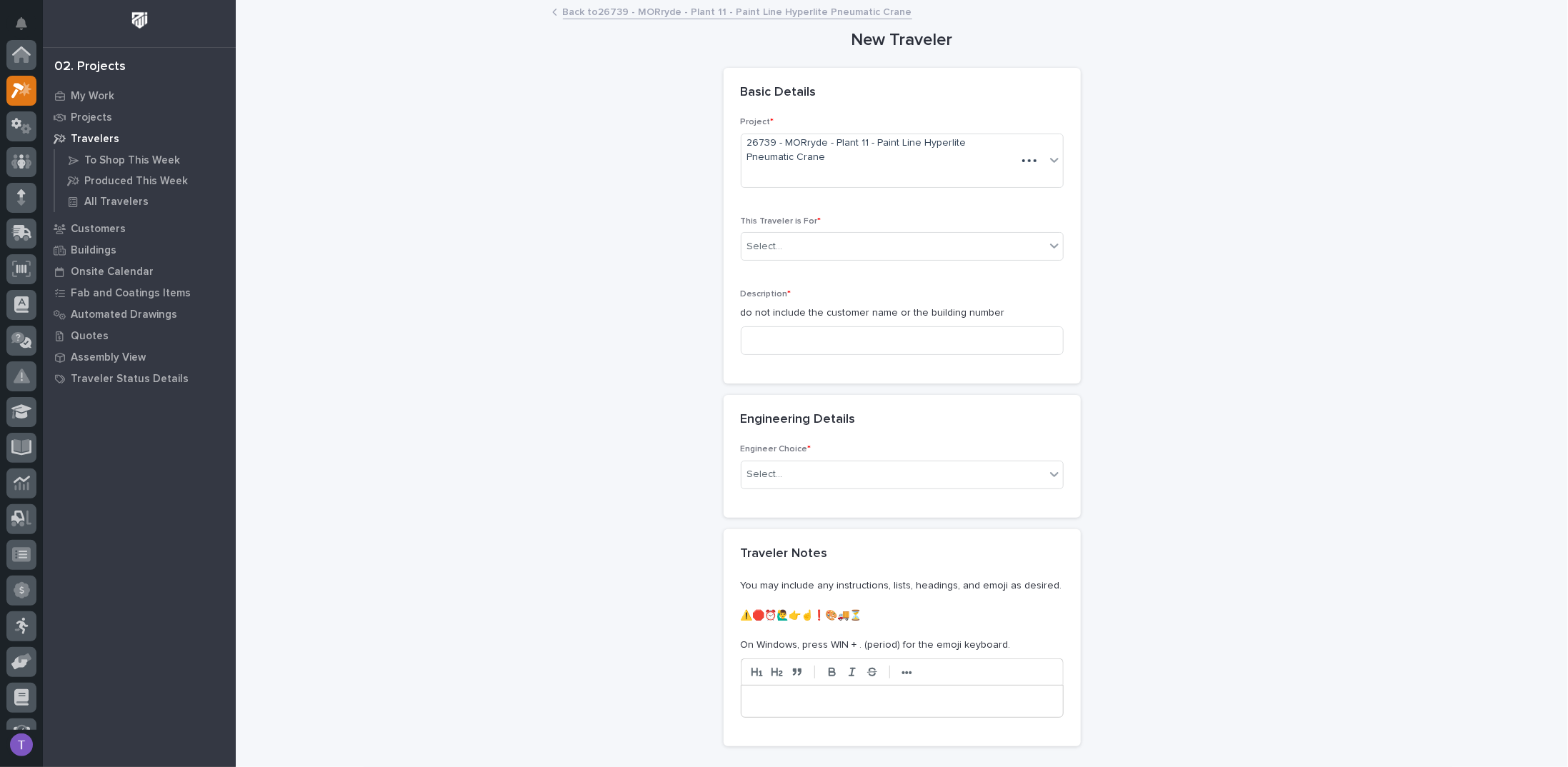
scroll to position [36, 0]
click at [784, 246] on input "text" at bounding box center [785, 246] width 2 height 12
click at [437, 104] on div "**********" at bounding box center [901, 416] width 1303 height 829
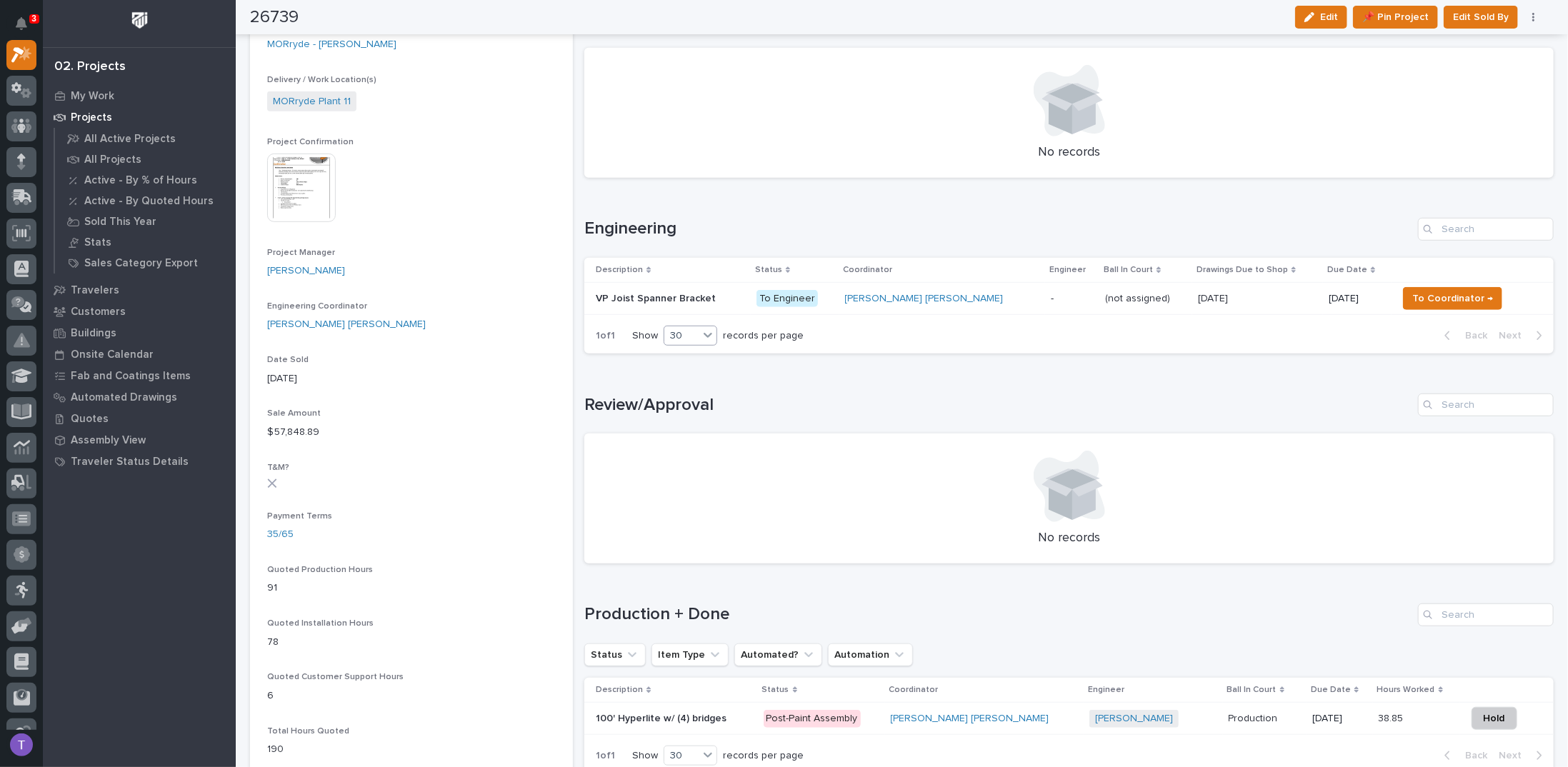
scroll to position [500, 0]
click at [643, 297] on p "VP Joist Spanner Bracket" at bounding box center [657, 298] width 123 height 15
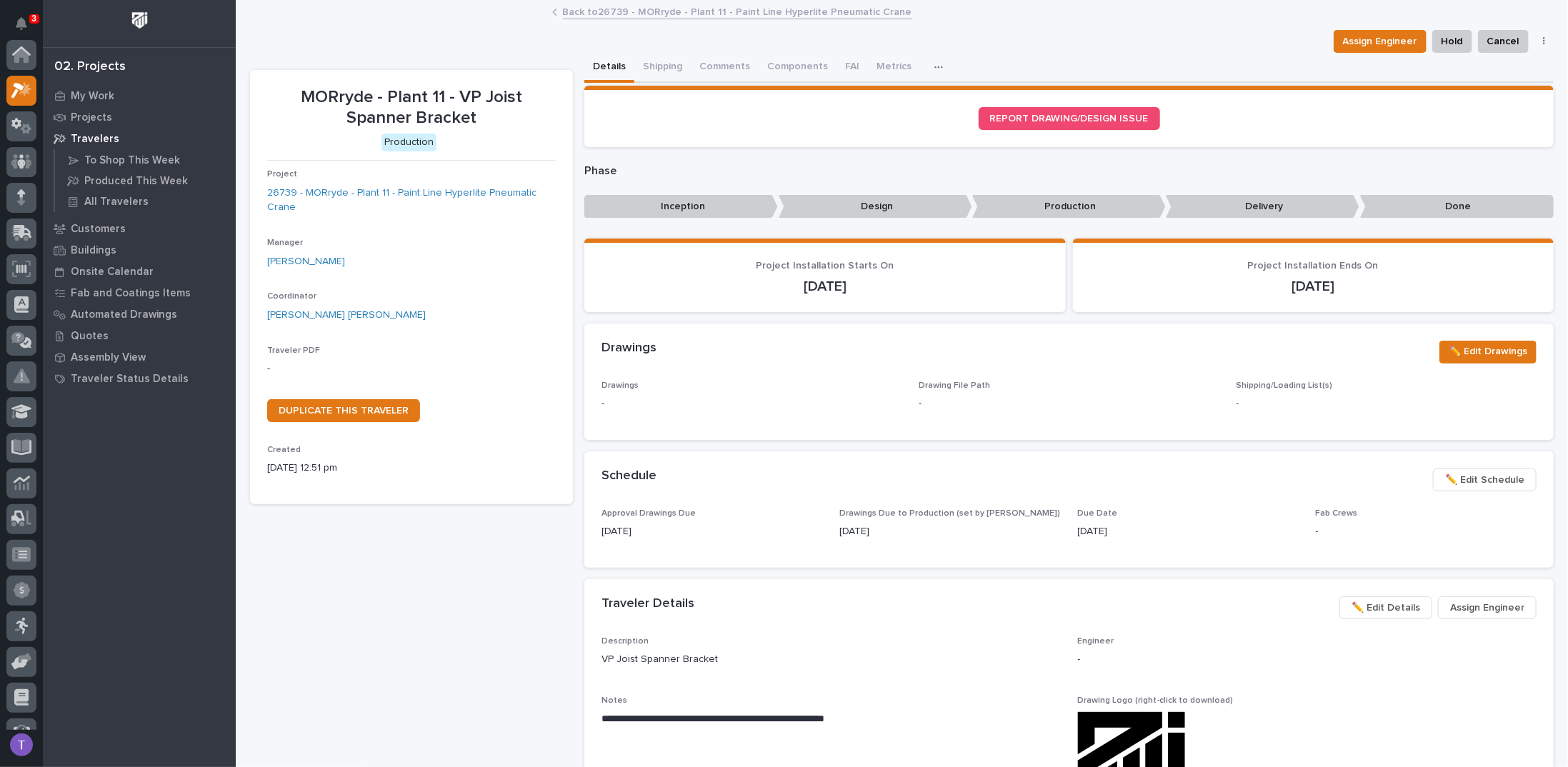
scroll to position [36, 0]
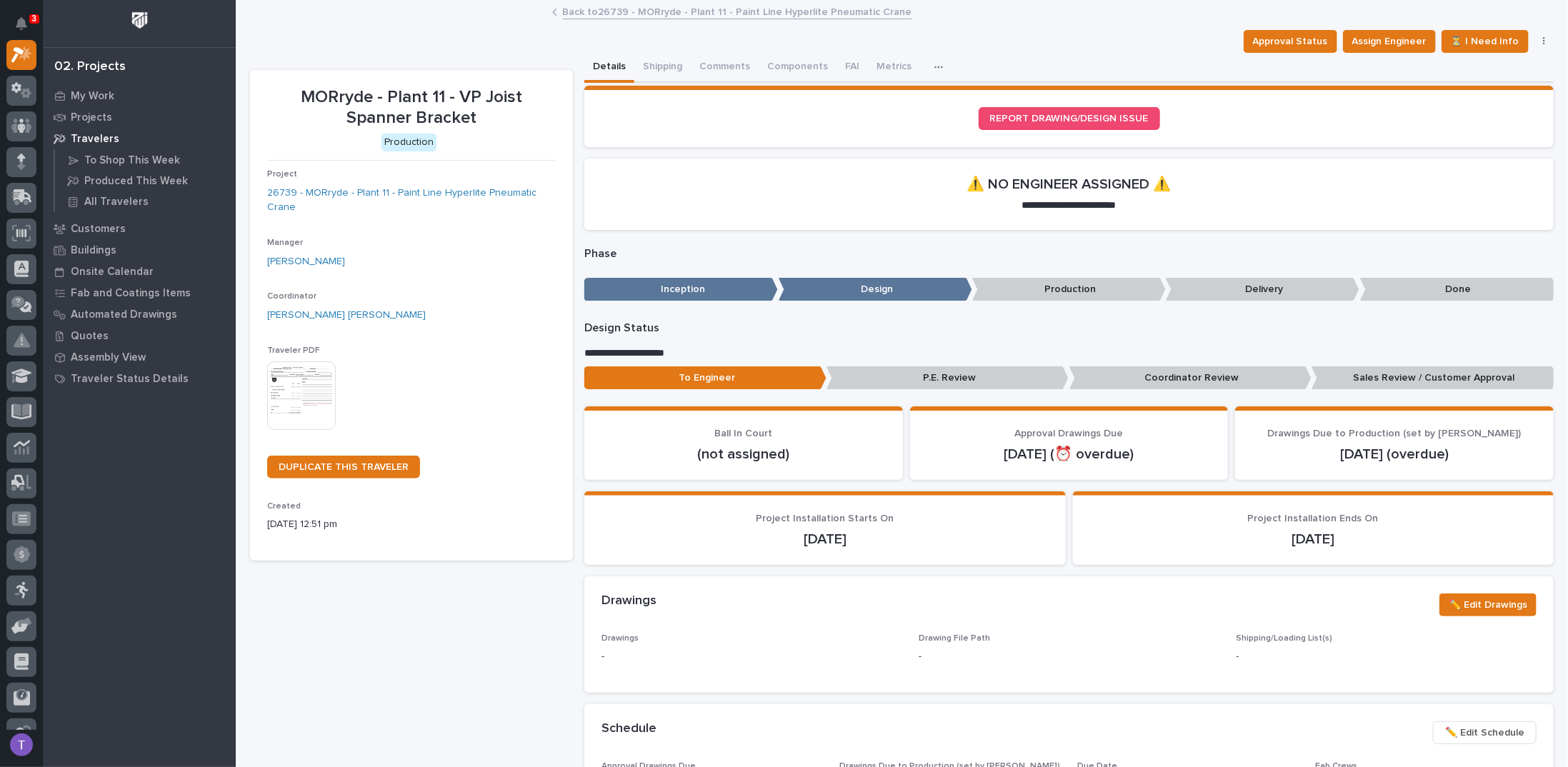
click at [298, 389] on img at bounding box center [301, 395] width 69 height 69
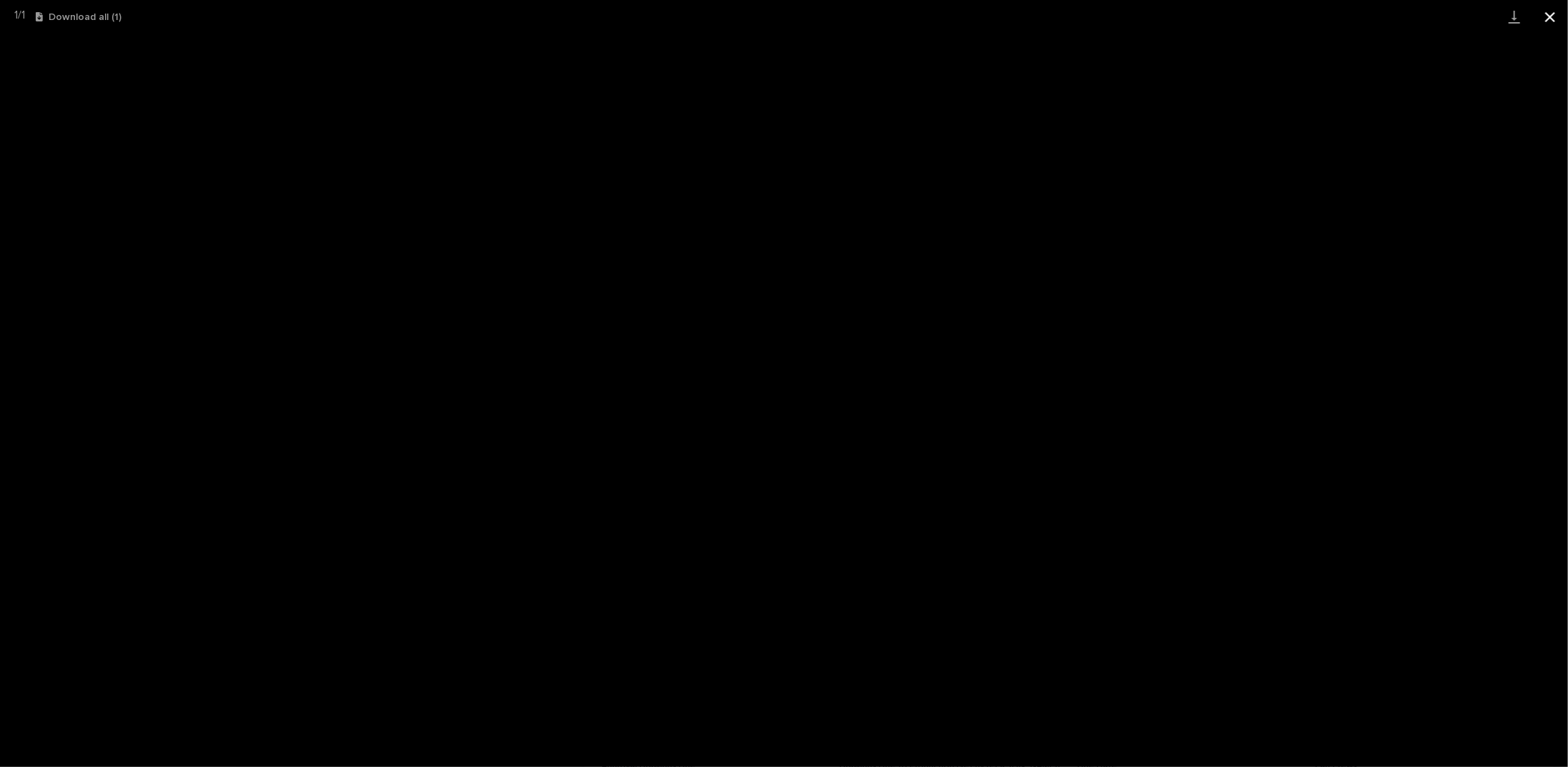
click at [1551, 17] on button "Close gallery" at bounding box center [1550, 17] width 36 height 34
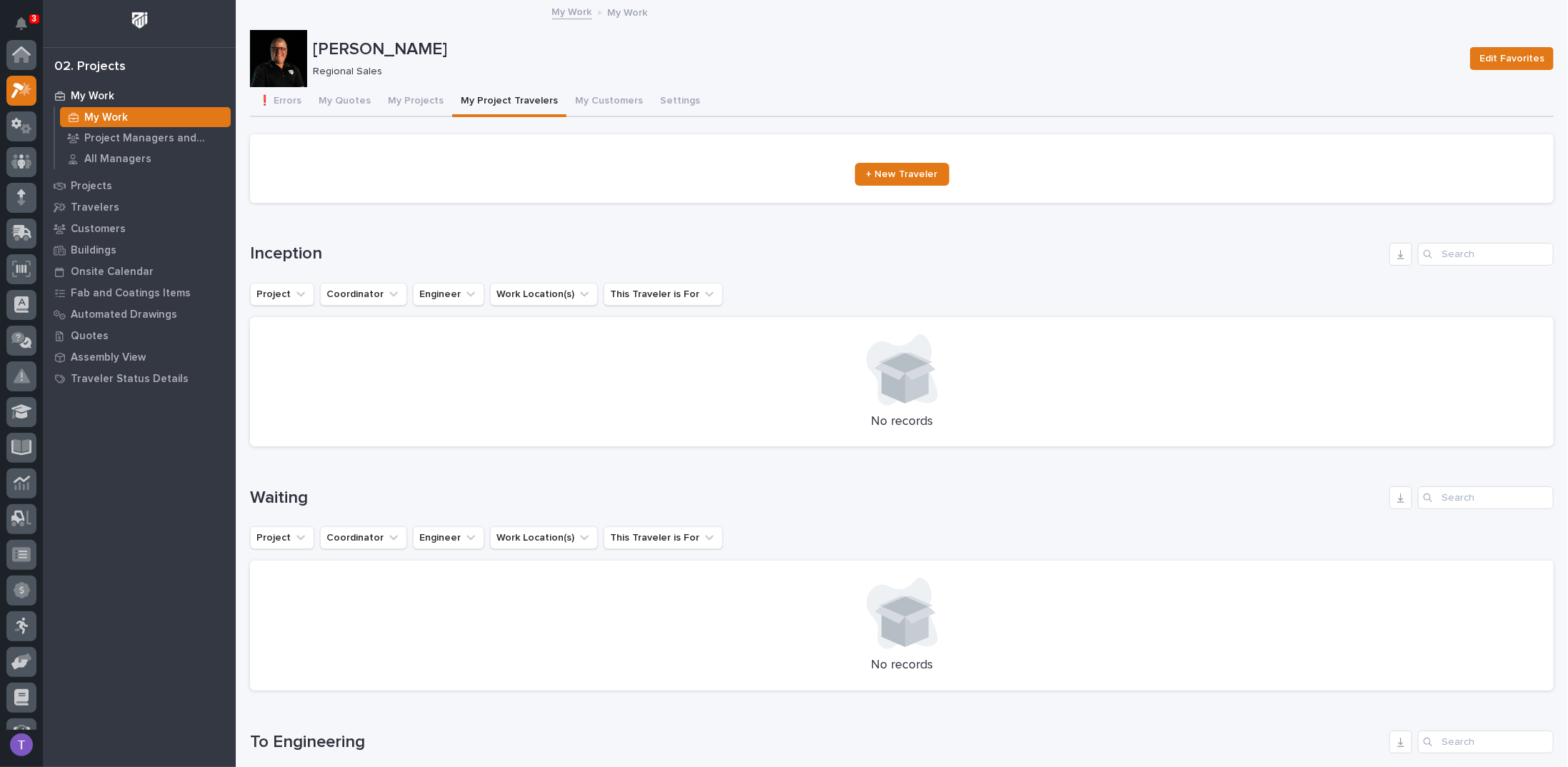
scroll to position [36, 0]
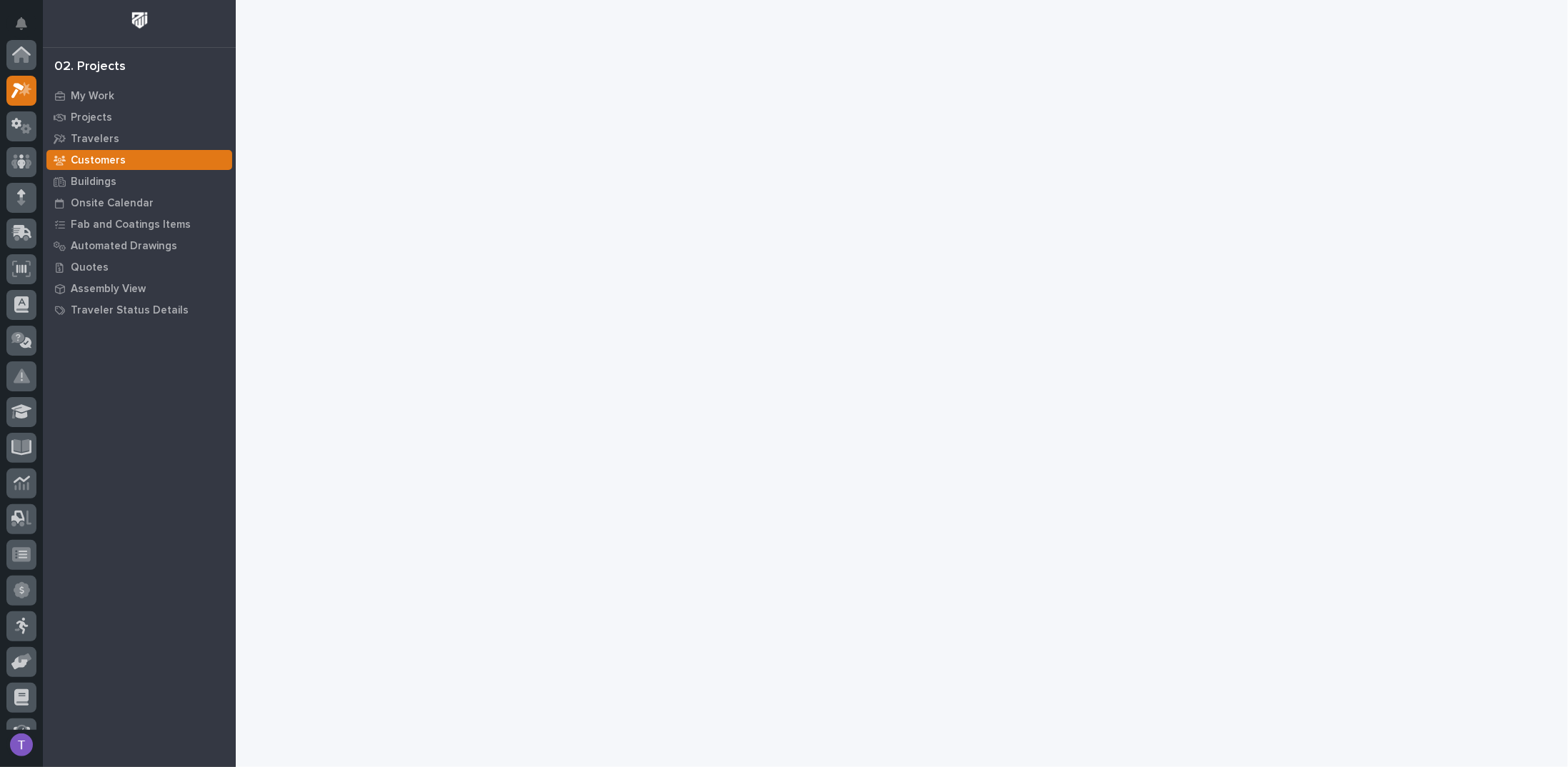
scroll to position [36, 0]
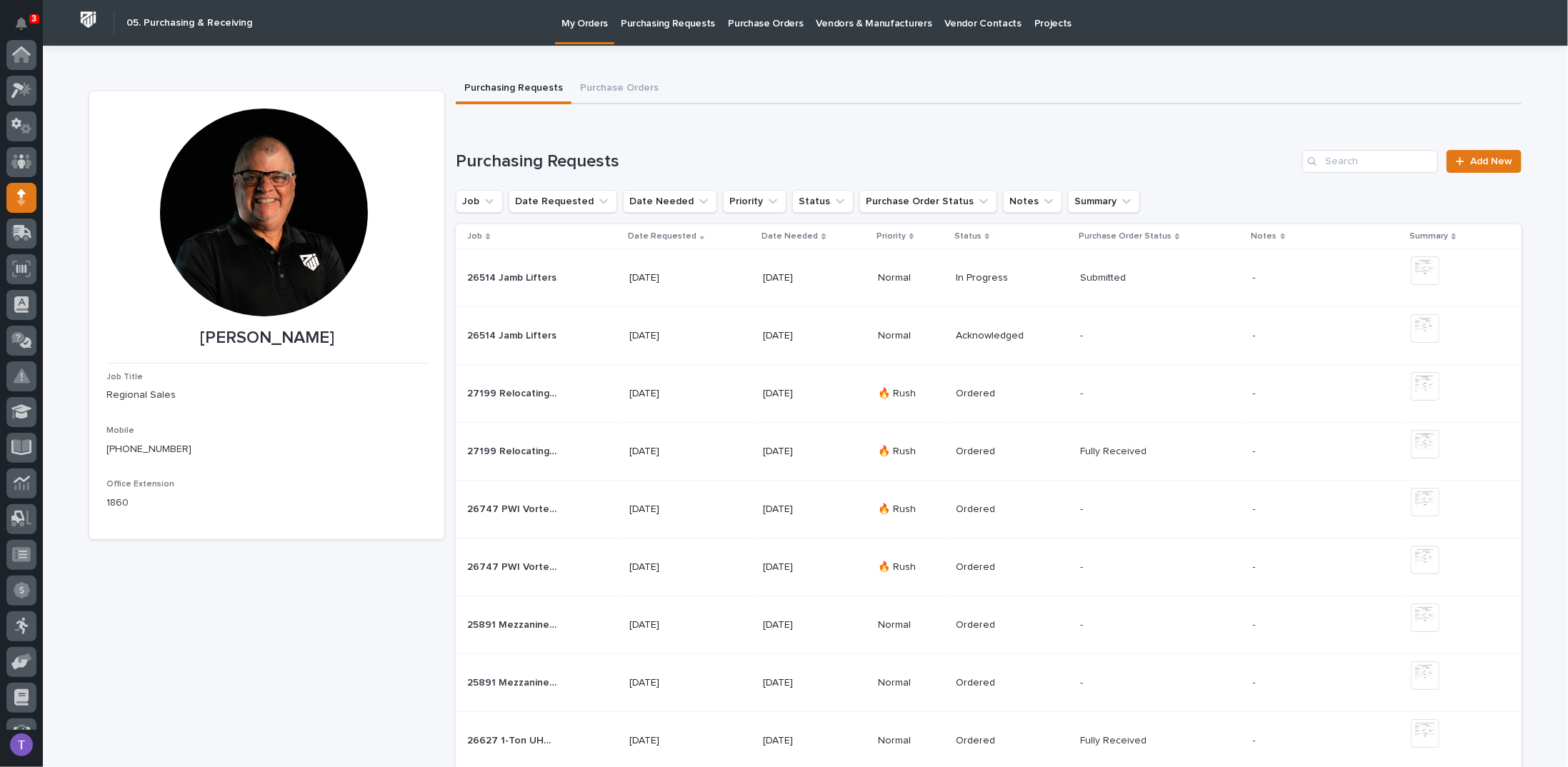
scroll to position [143, 0]
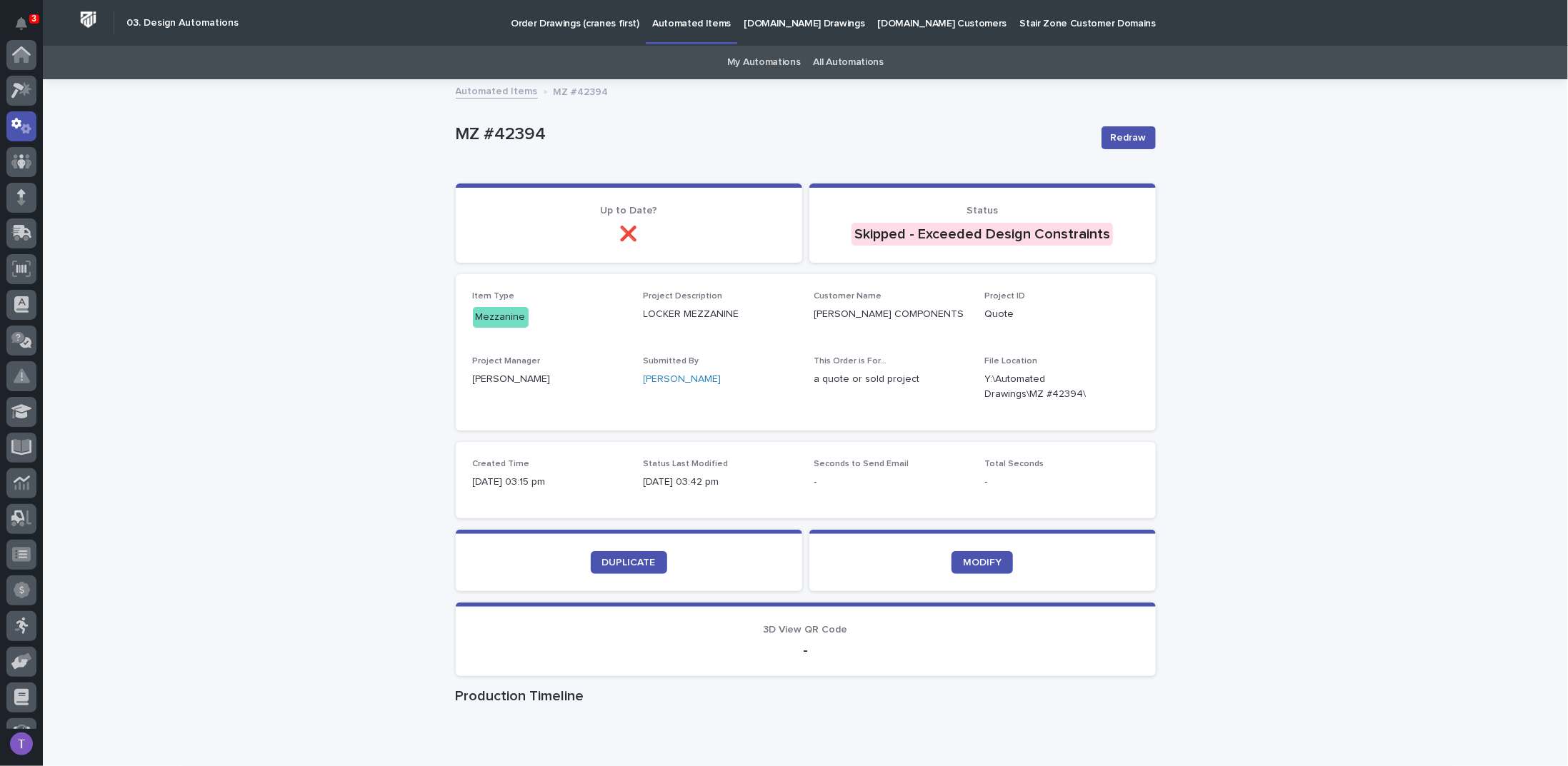
scroll to position [71, 0]
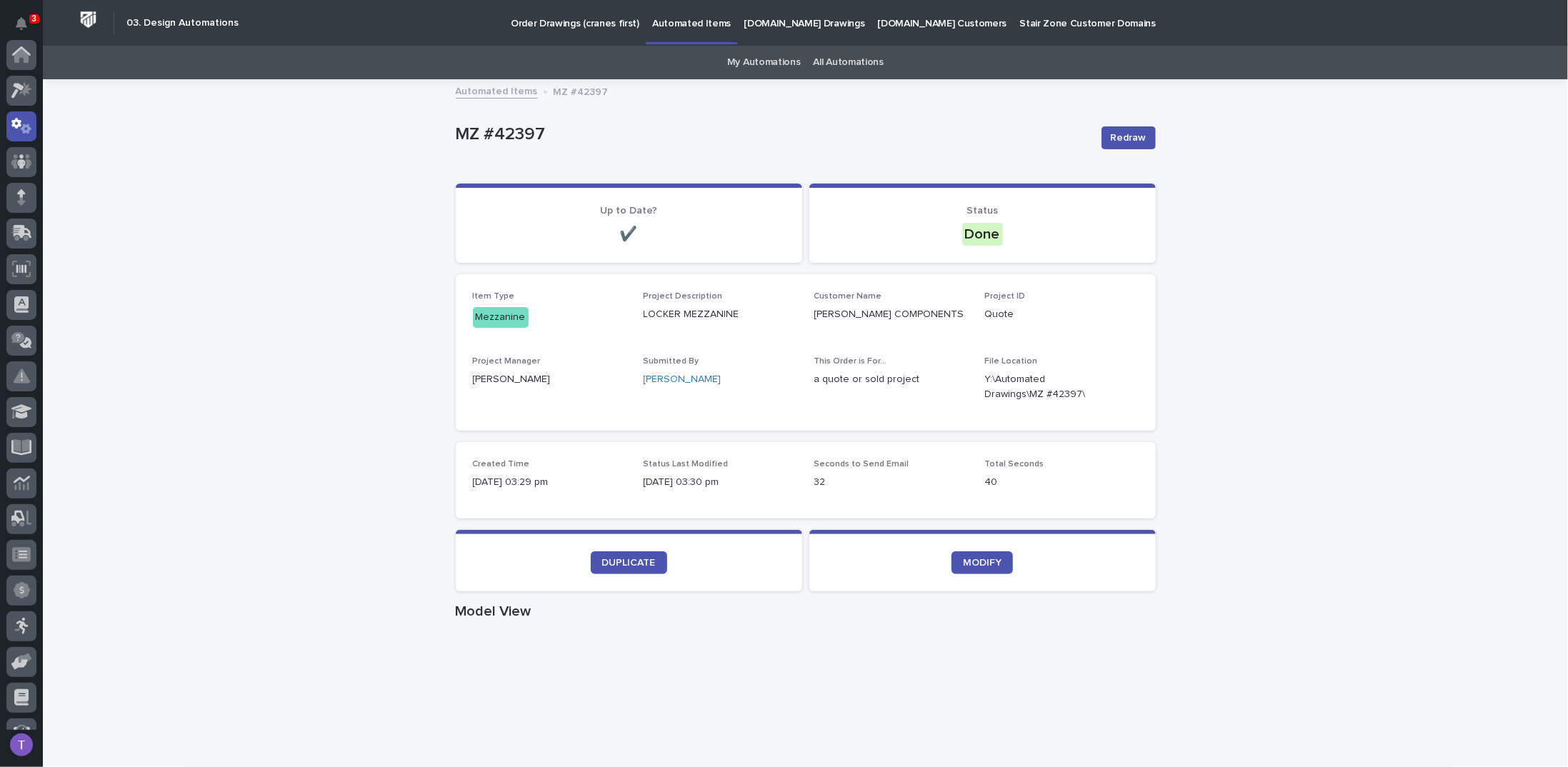
scroll to position [71, 0]
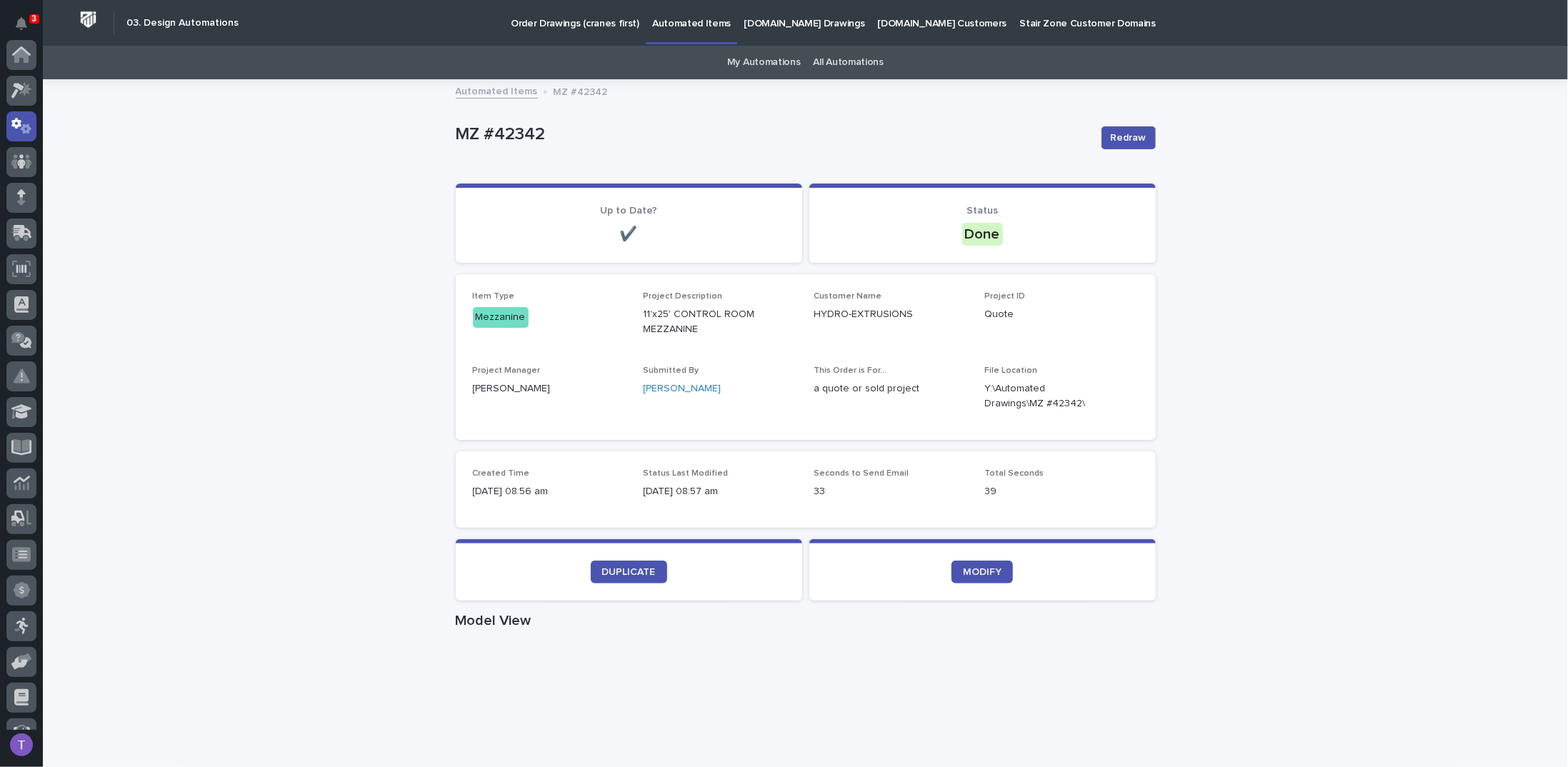
scroll to position [71, 0]
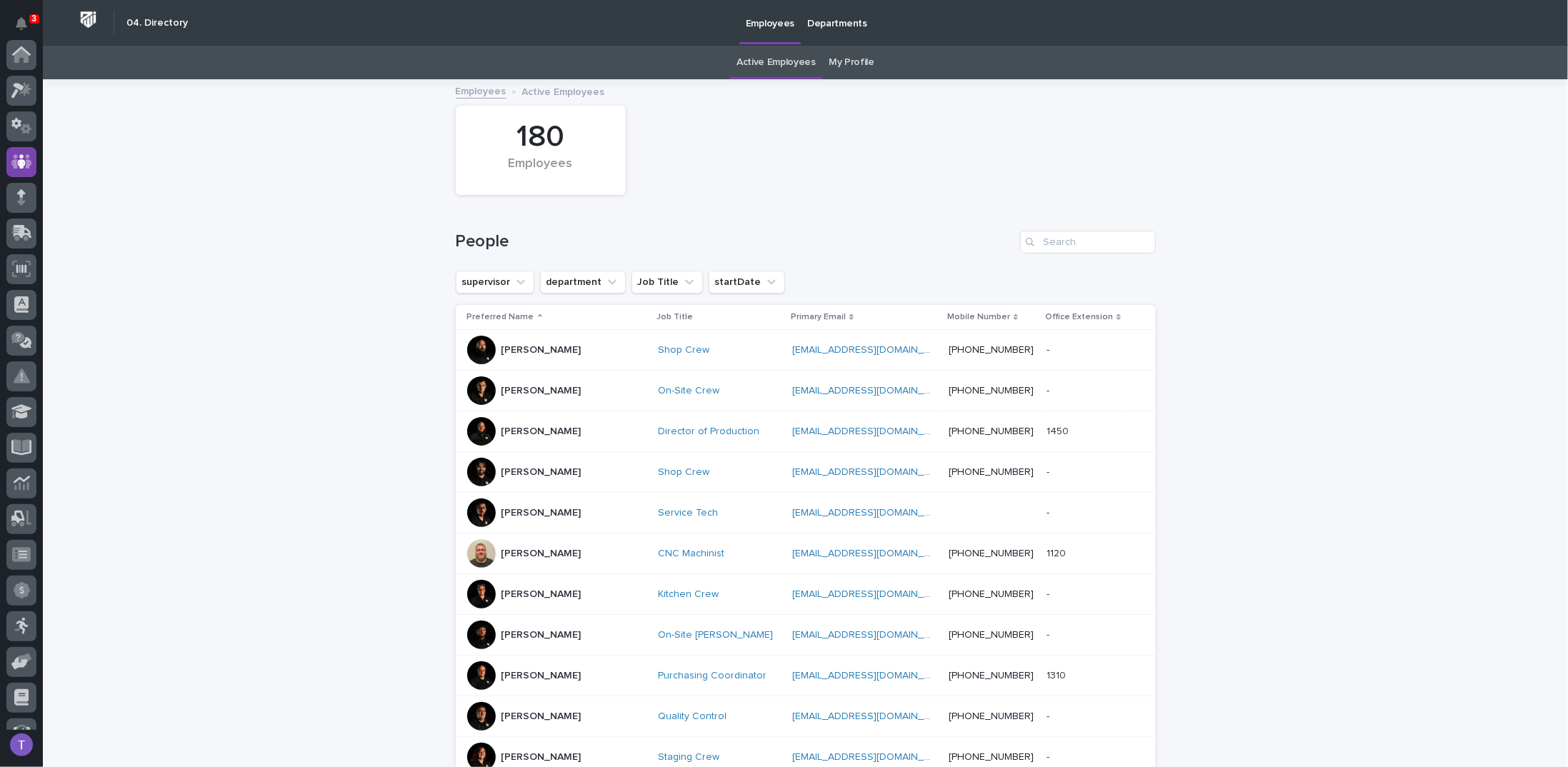
scroll to position [107, 0]
click at [1050, 241] on input "Search" at bounding box center [1088, 242] width 136 height 23
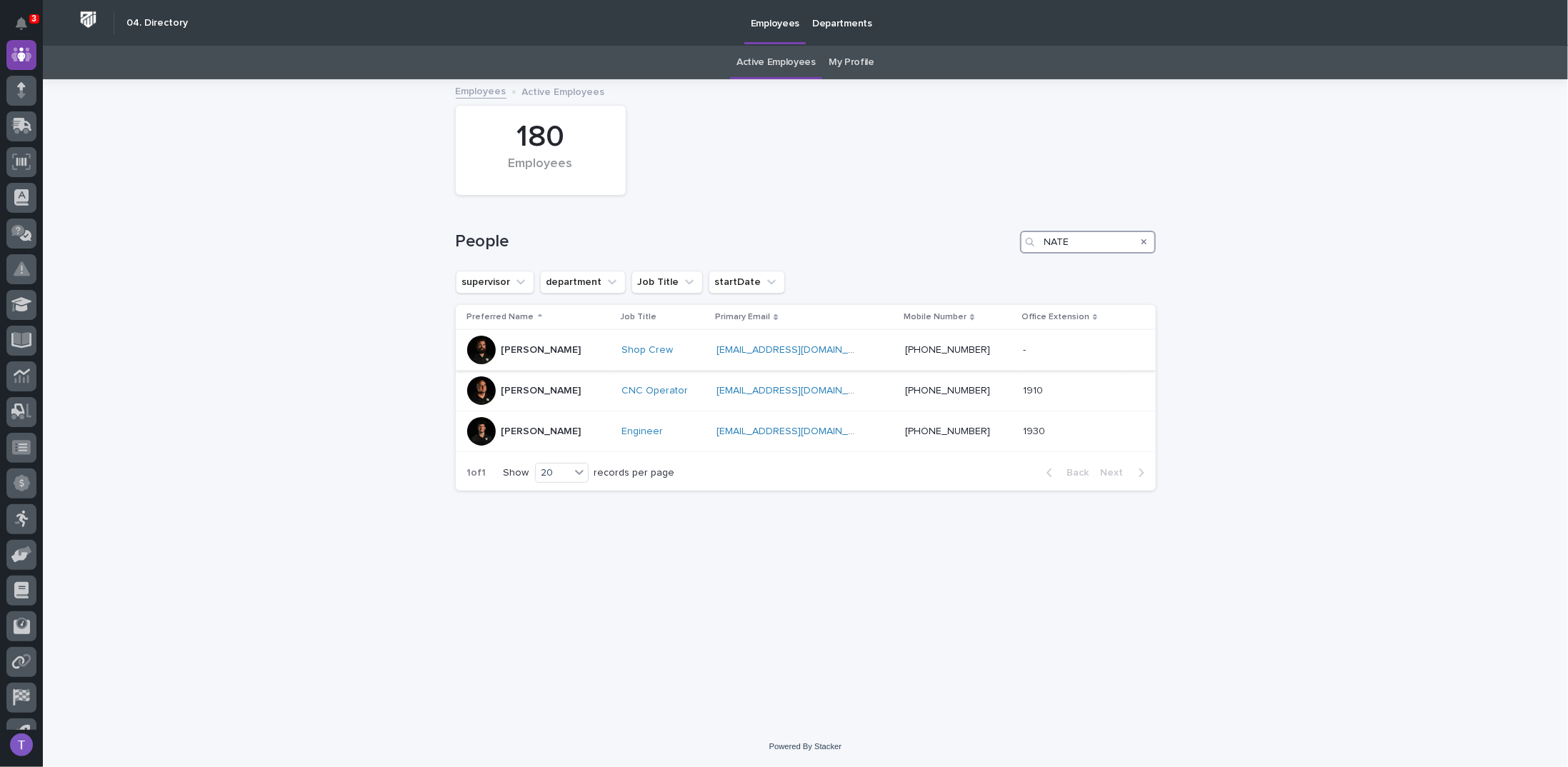
type input "NATE"
click at [479, 346] on div at bounding box center [481, 350] width 29 height 29
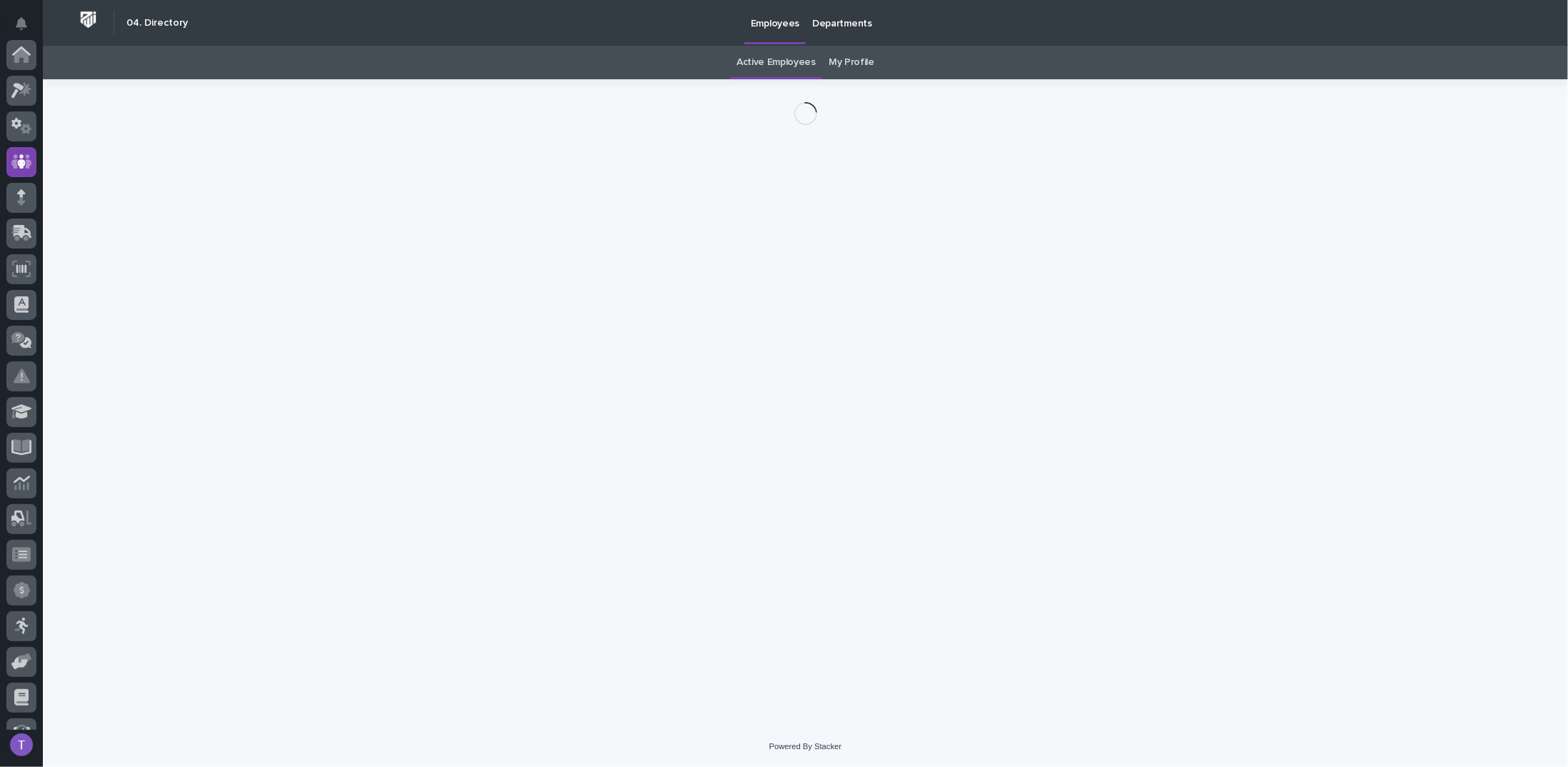
scroll to position [107, 0]
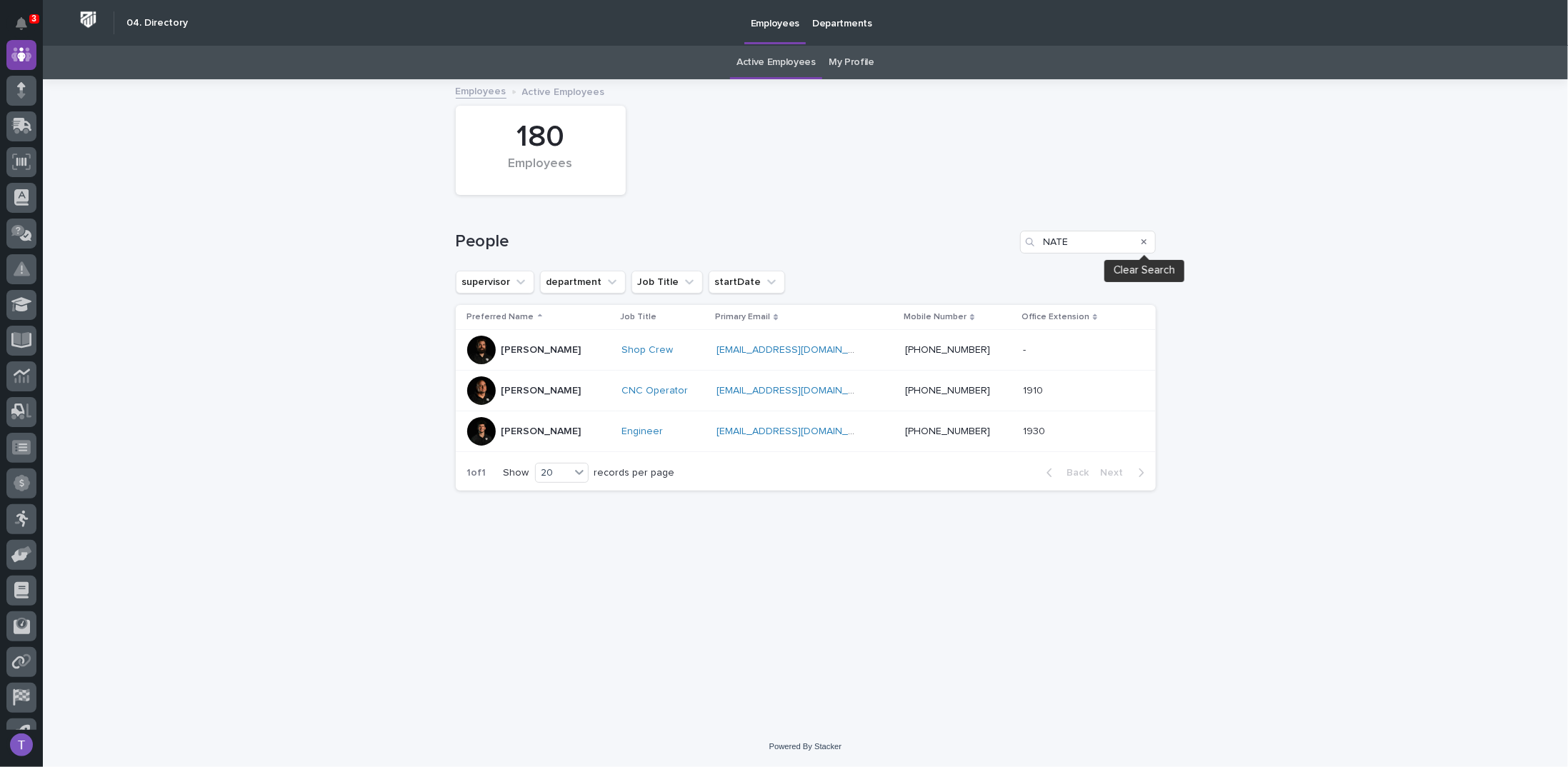
click at [1146, 240] on icon "Search" at bounding box center [1144, 241] width 6 height 6
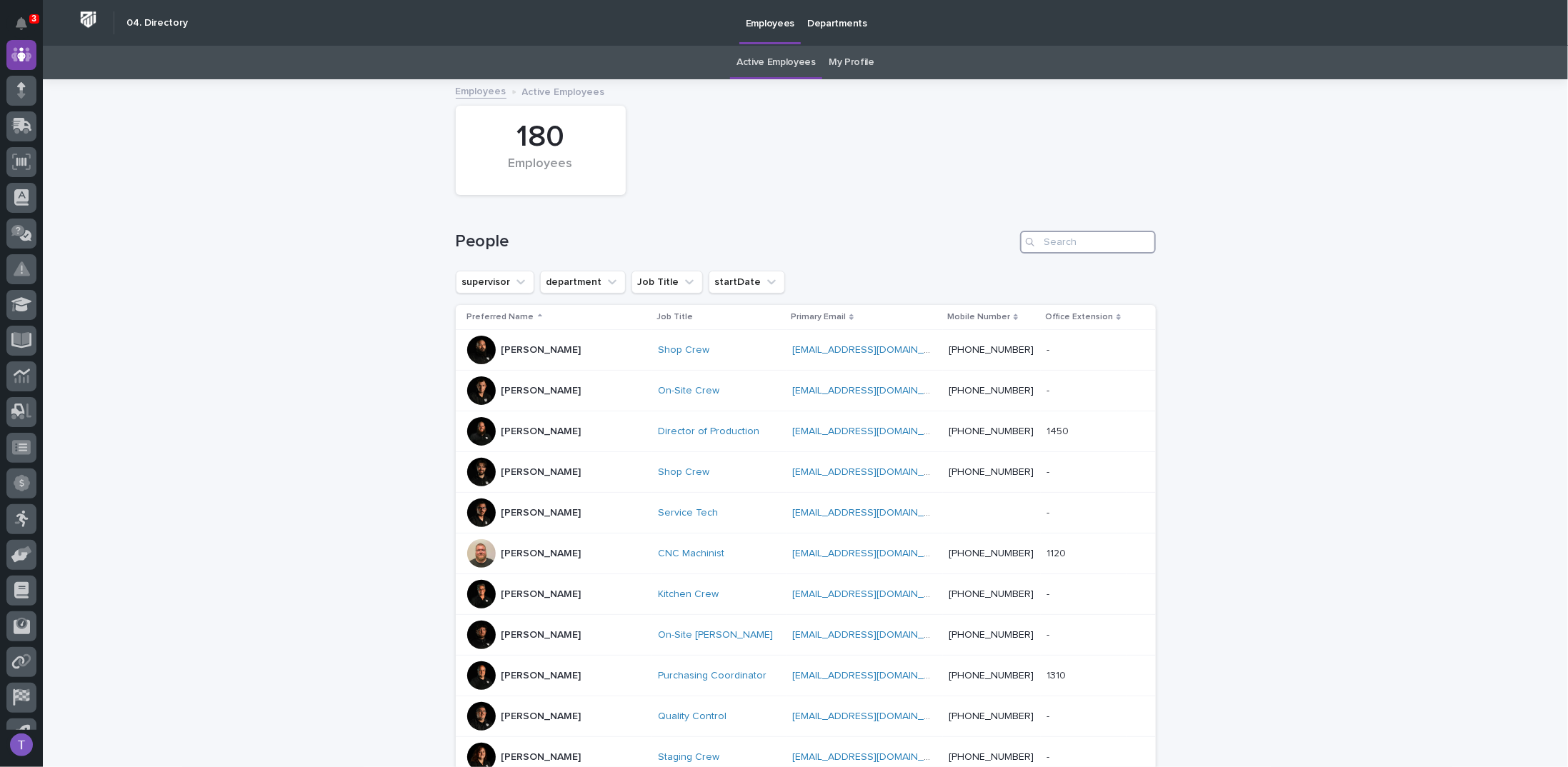
click at [1075, 244] on input "Search" at bounding box center [1088, 242] width 136 height 23
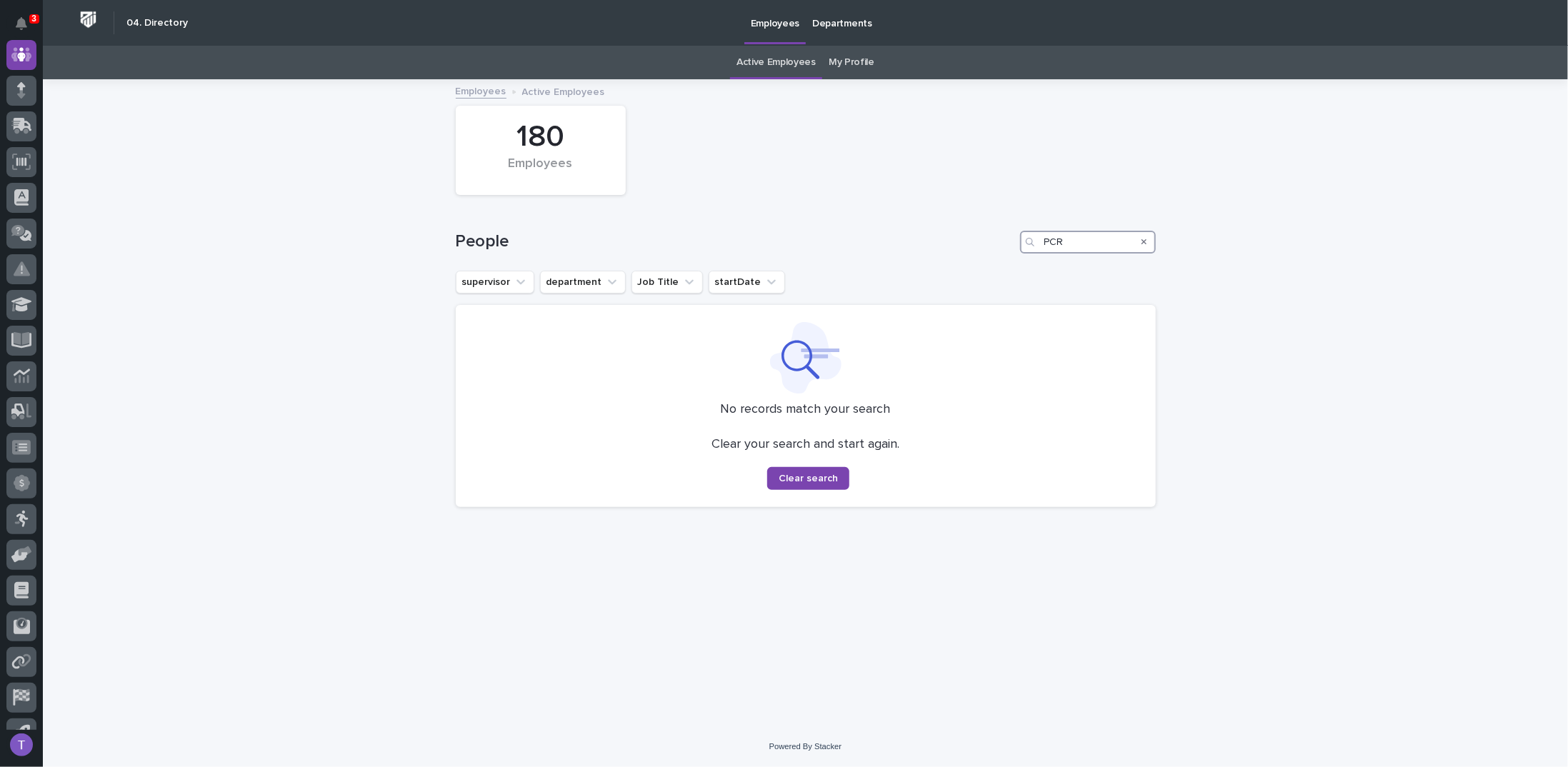
type input "PCR"
click at [1143, 238] on icon "Search" at bounding box center [1144, 242] width 6 height 8
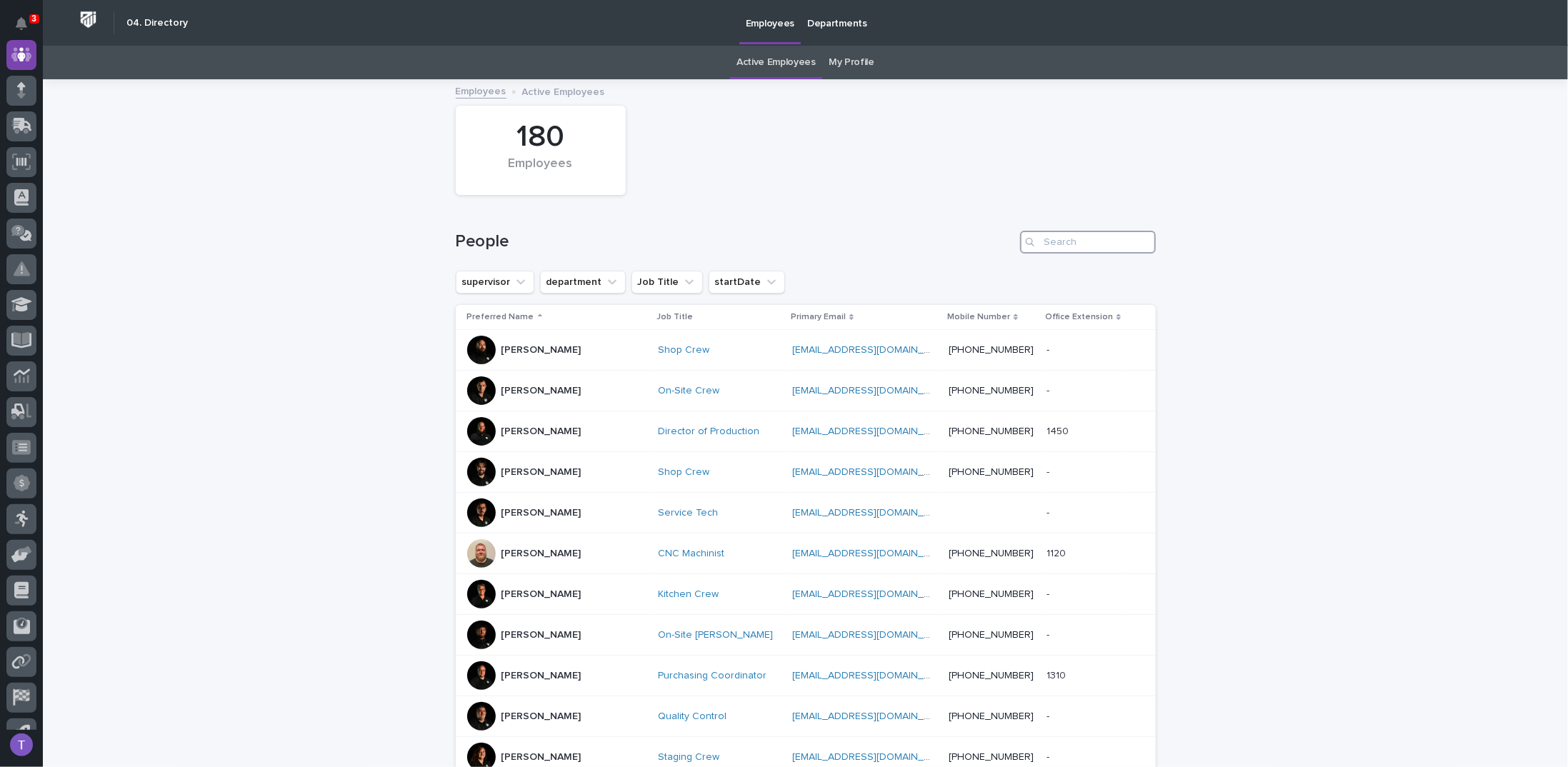
click at [1060, 241] on input "Search" at bounding box center [1088, 242] width 136 height 23
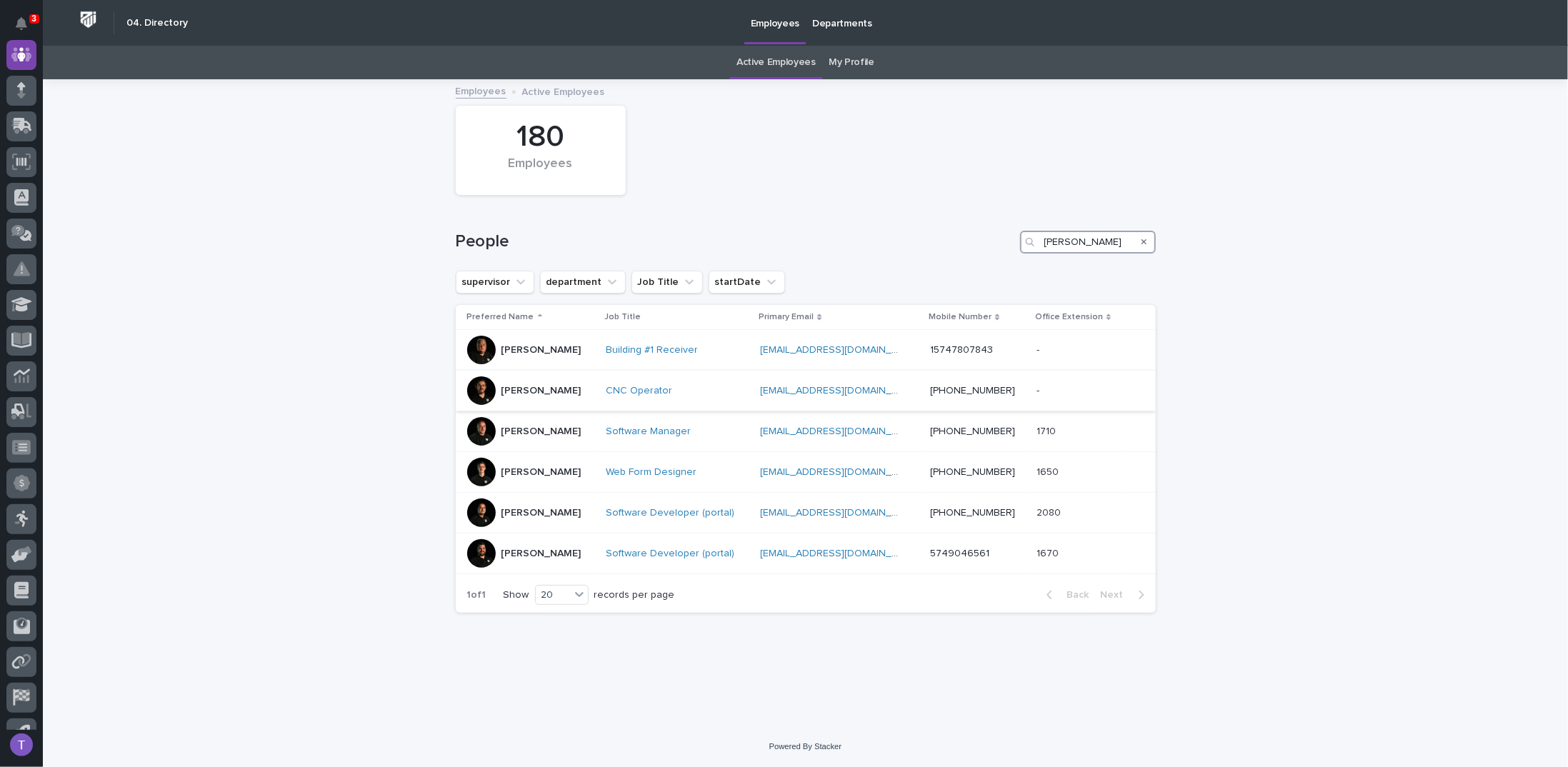
type input "jason"
click at [478, 385] on div at bounding box center [481, 390] width 29 height 29
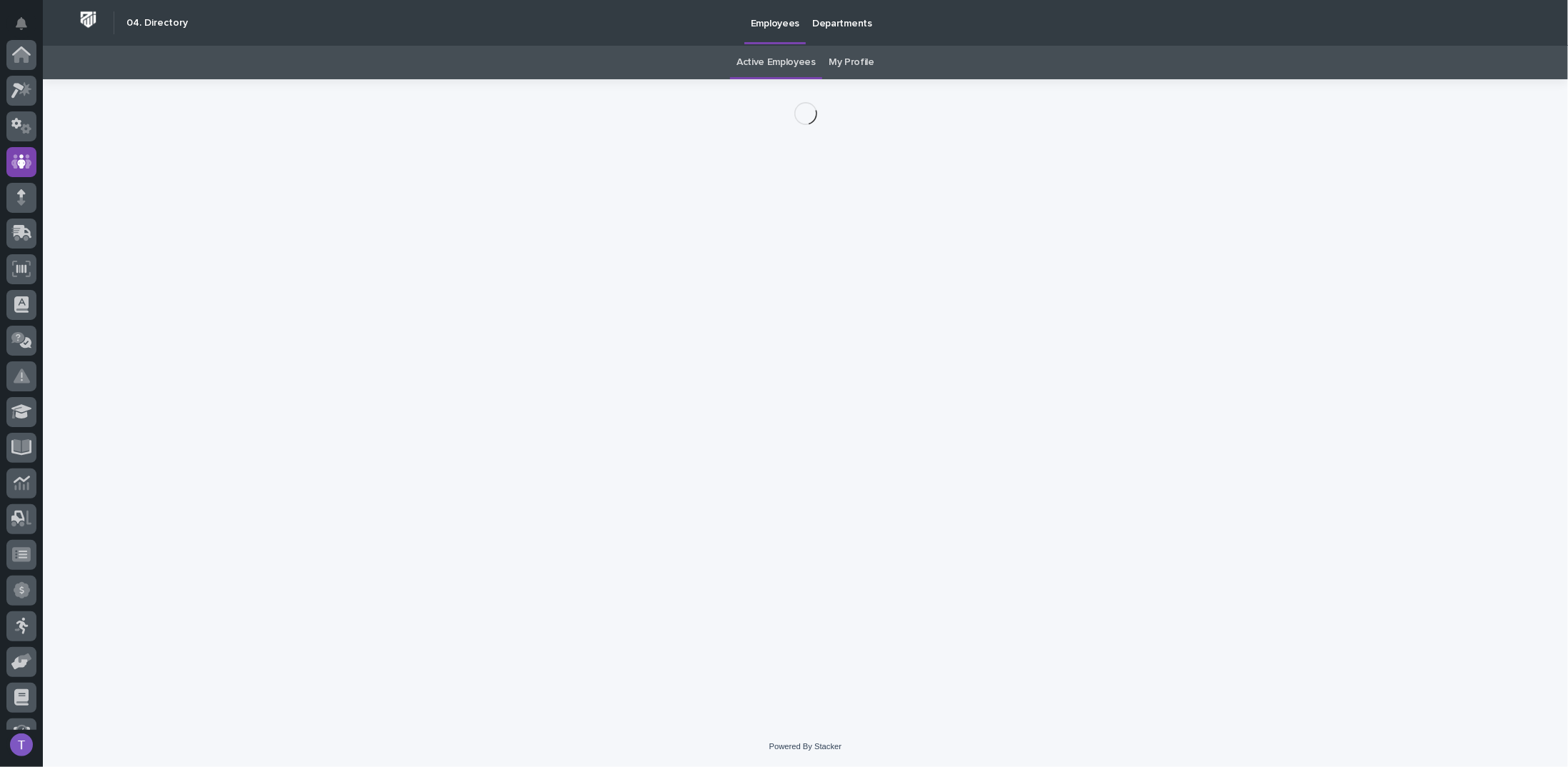
scroll to position [107, 0]
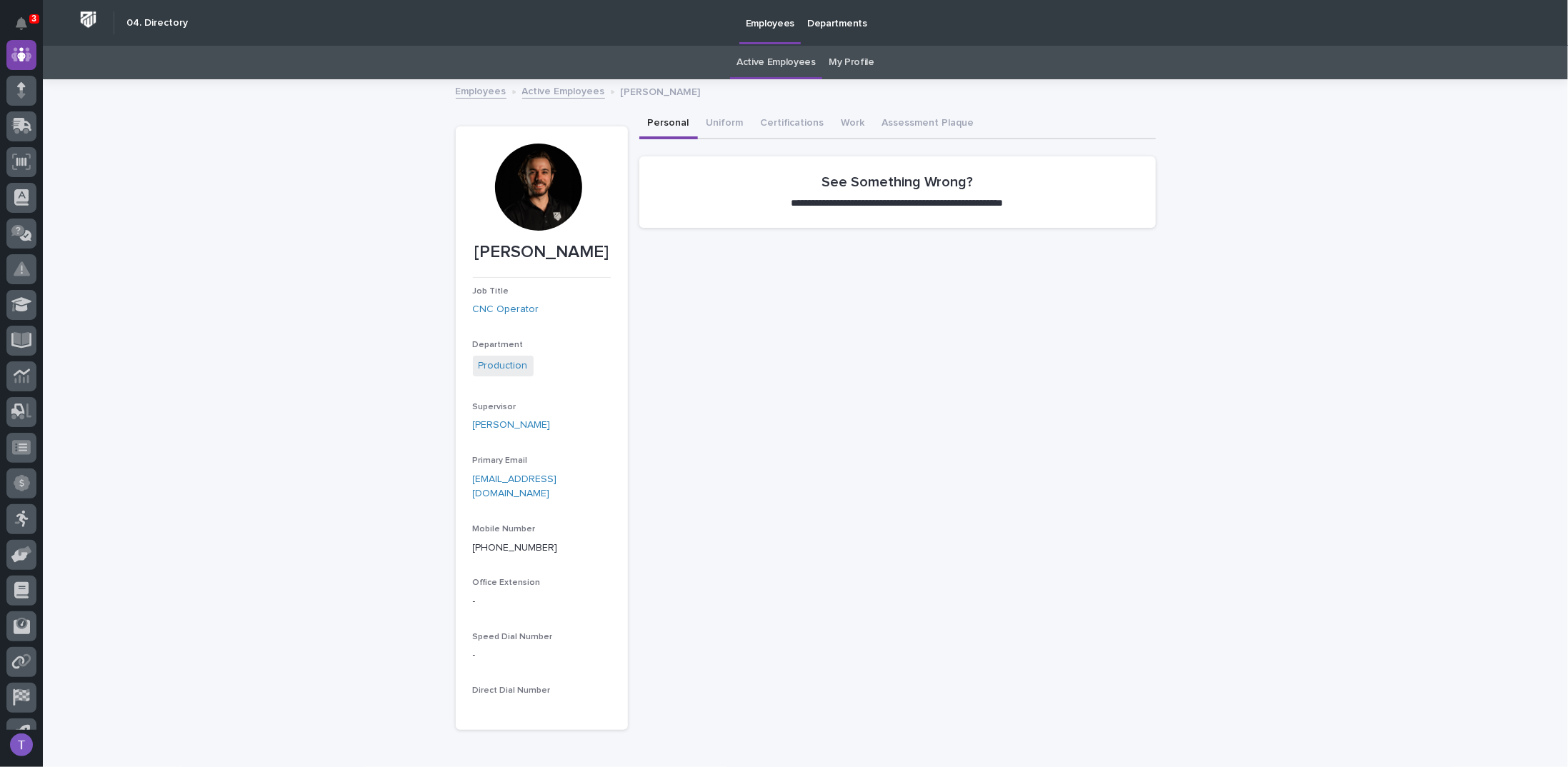
click at [472, 89] on link "Employees" at bounding box center [480, 90] width 50 height 17
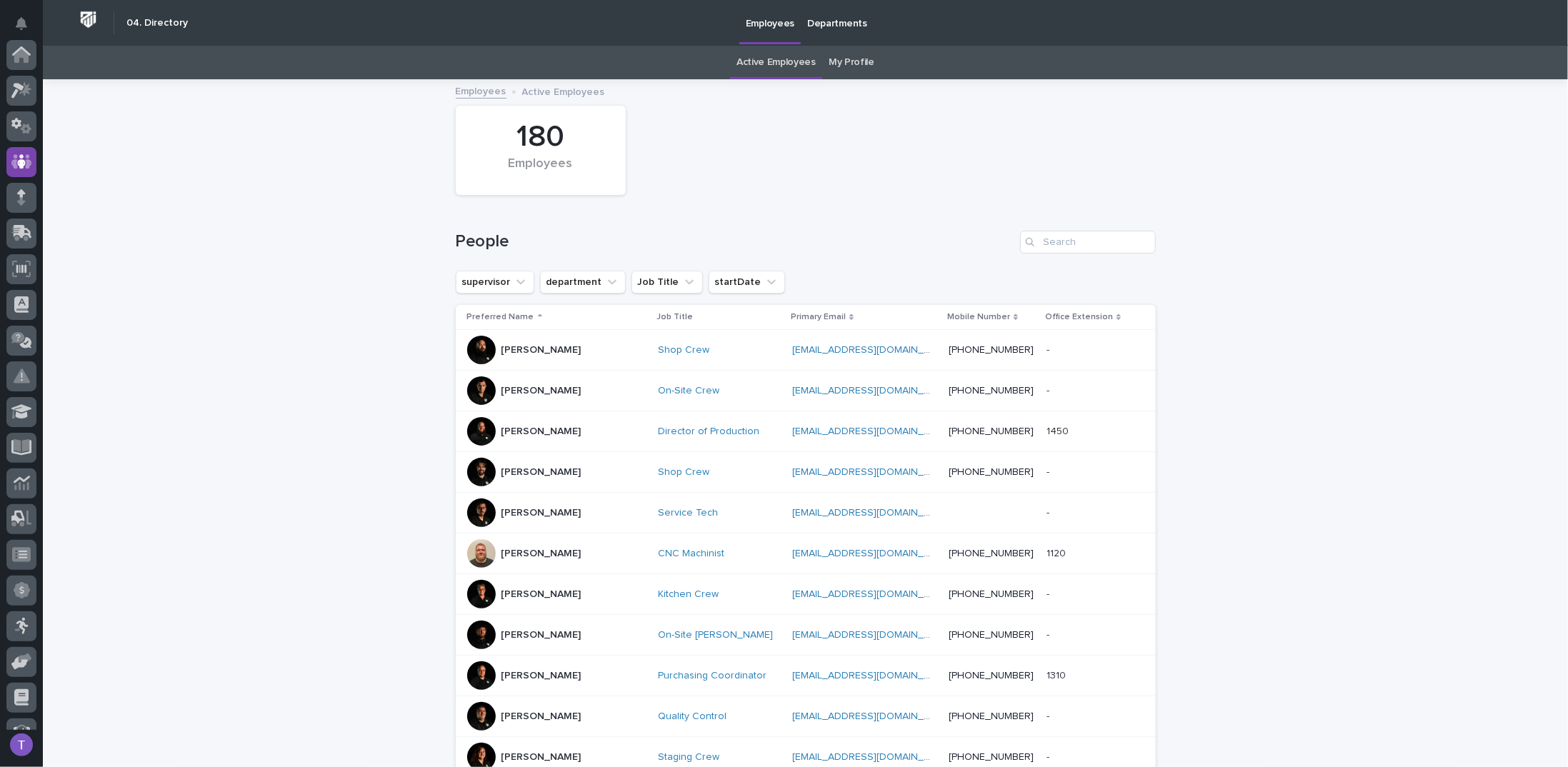
scroll to position [107, 0]
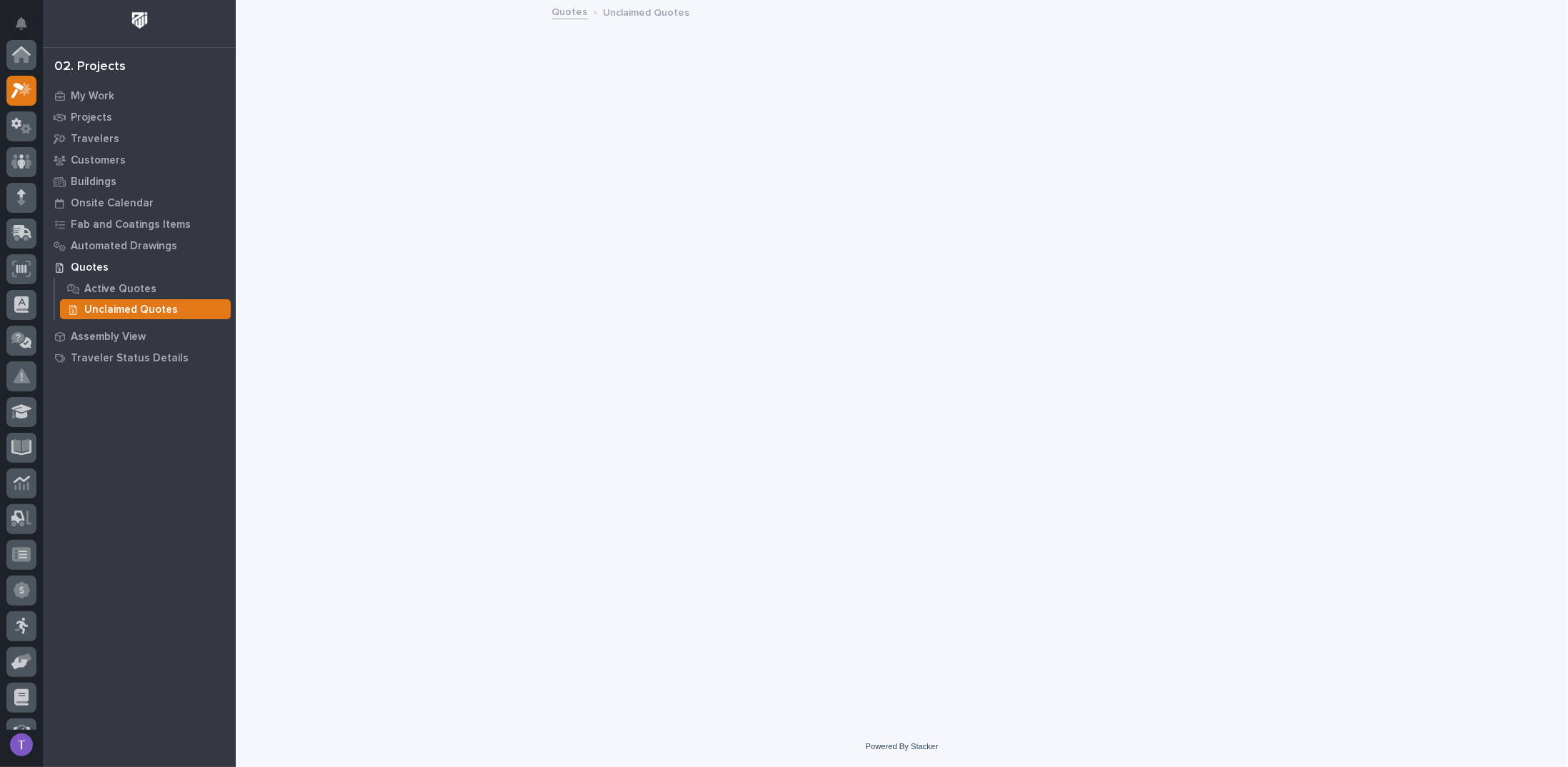
scroll to position [36, 0]
